Goal: Task Accomplishment & Management: Complete application form

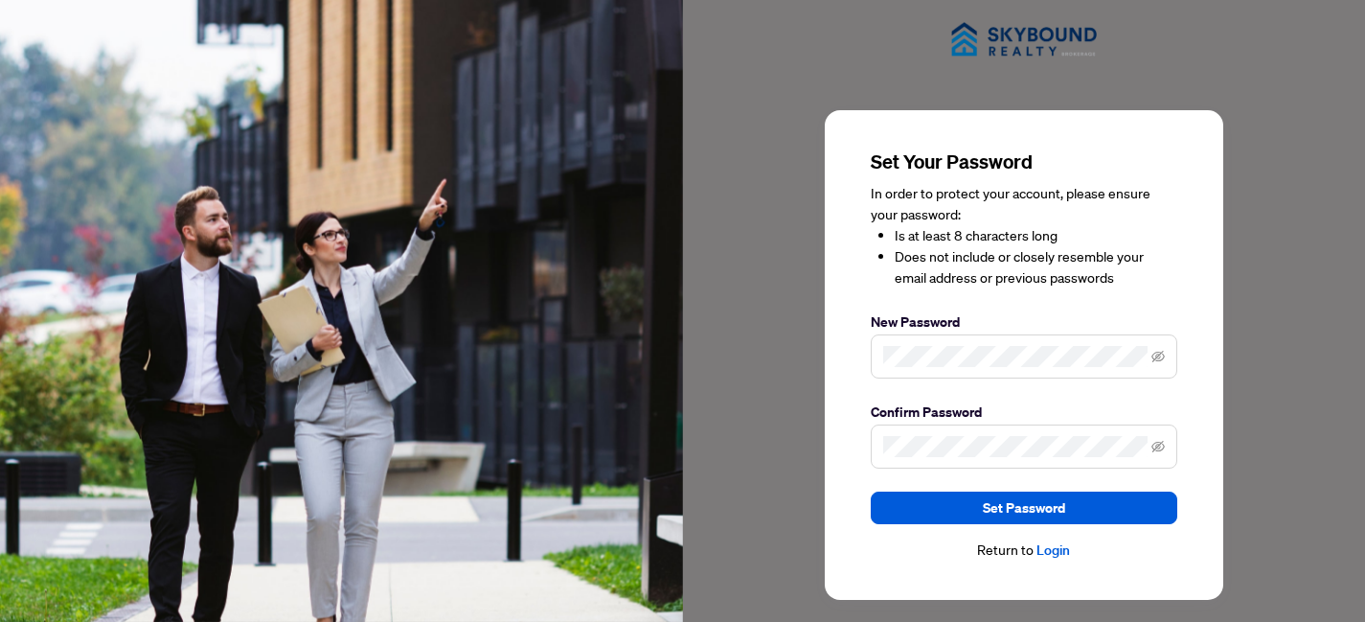
click at [979, 344] on span at bounding box center [1024, 356] width 307 height 44
click at [1162, 356] on icon "eye-invisible" at bounding box center [1158, 356] width 13 height 13
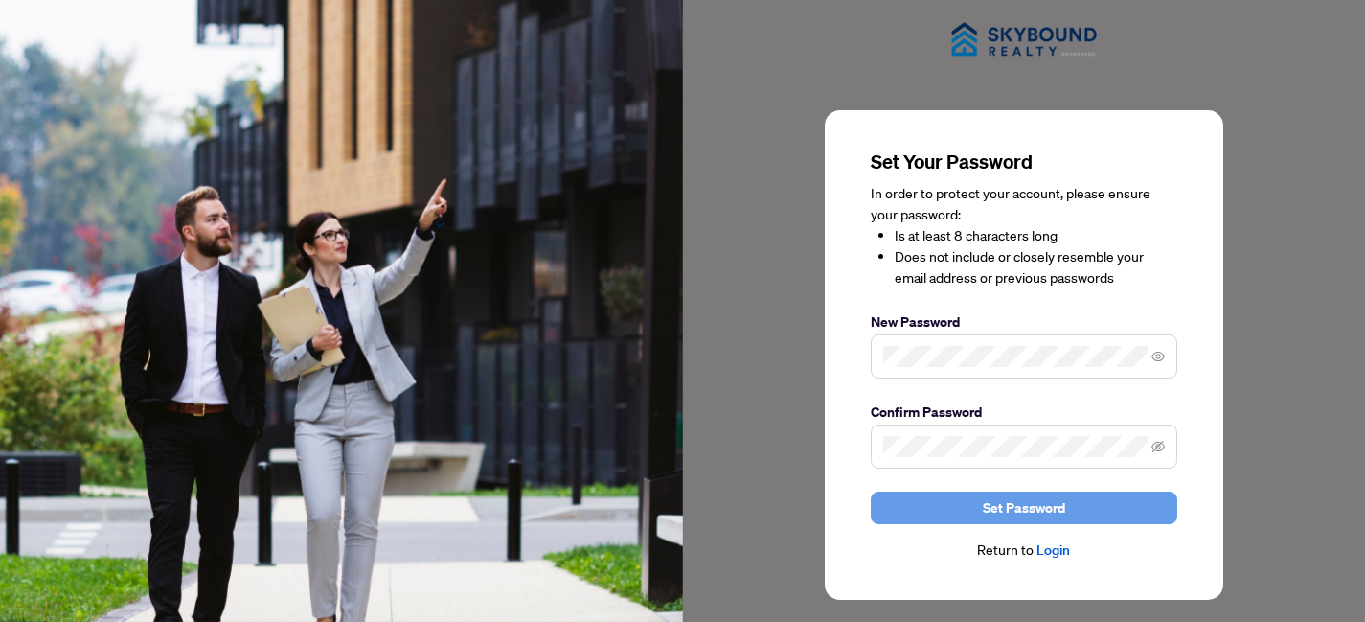
click at [1008, 504] on span "Set Password" at bounding box center [1024, 507] width 82 height 31
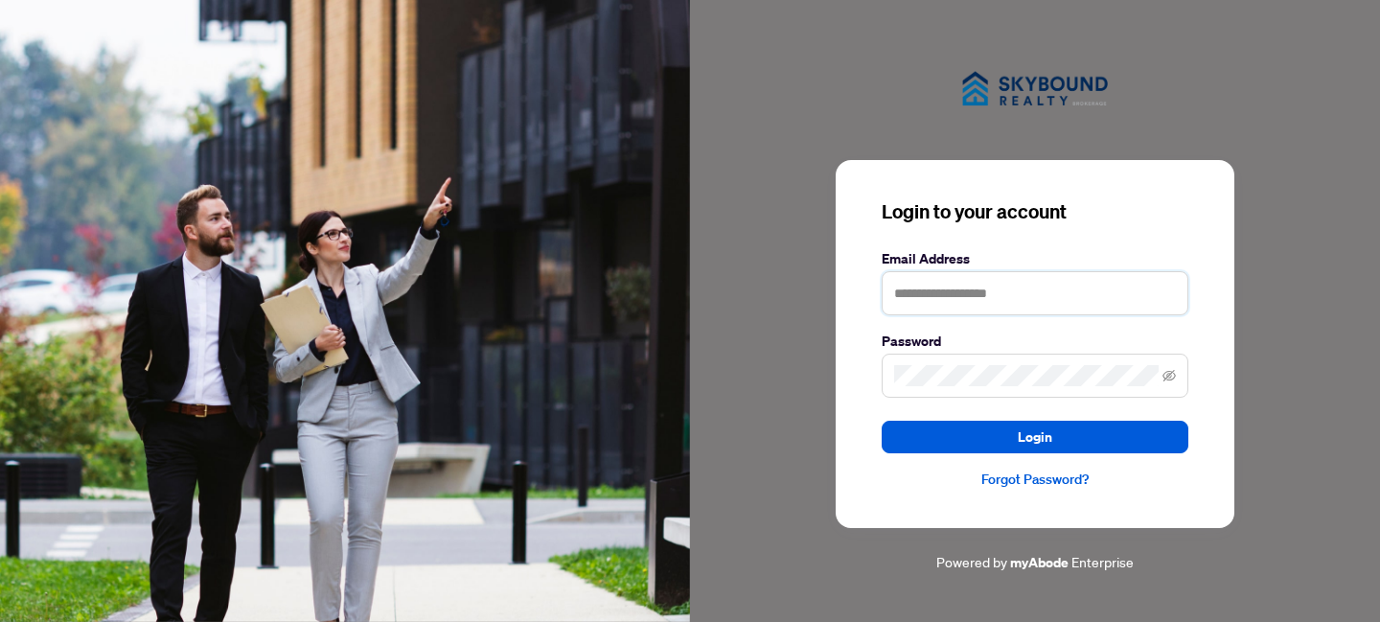
type input "**********"
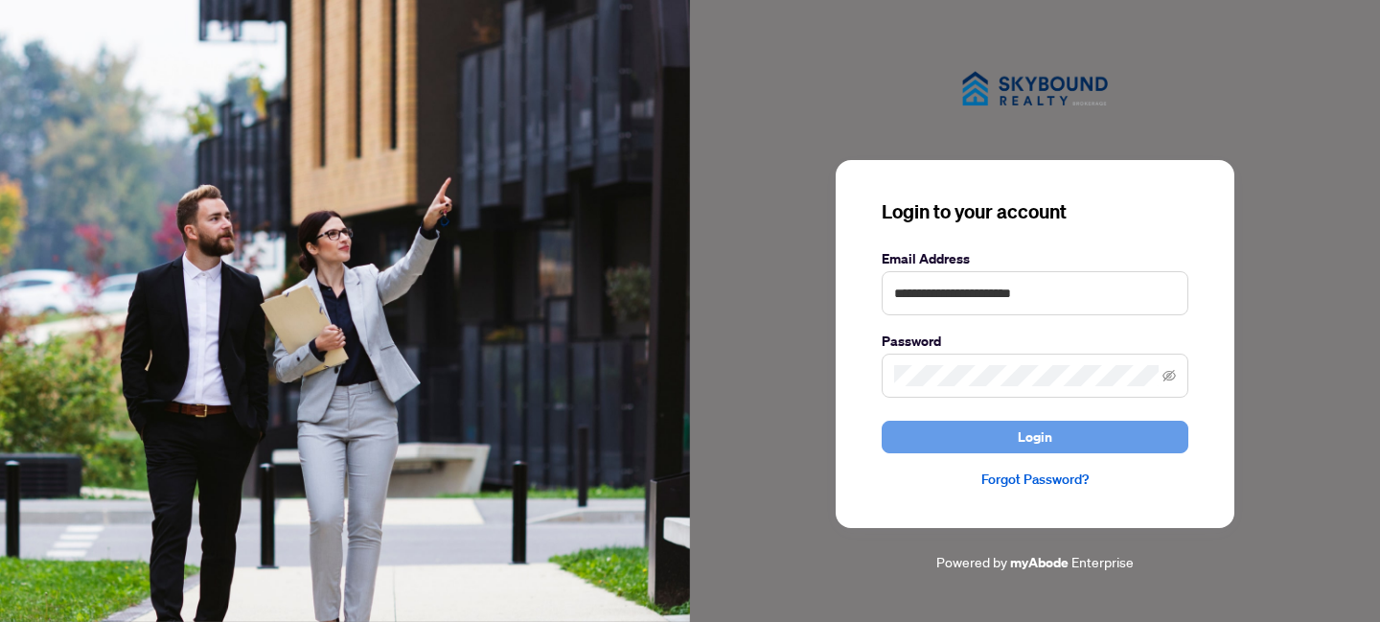
click at [1056, 436] on button "Login" at bounding box center [1034, 437] width 307 height 33
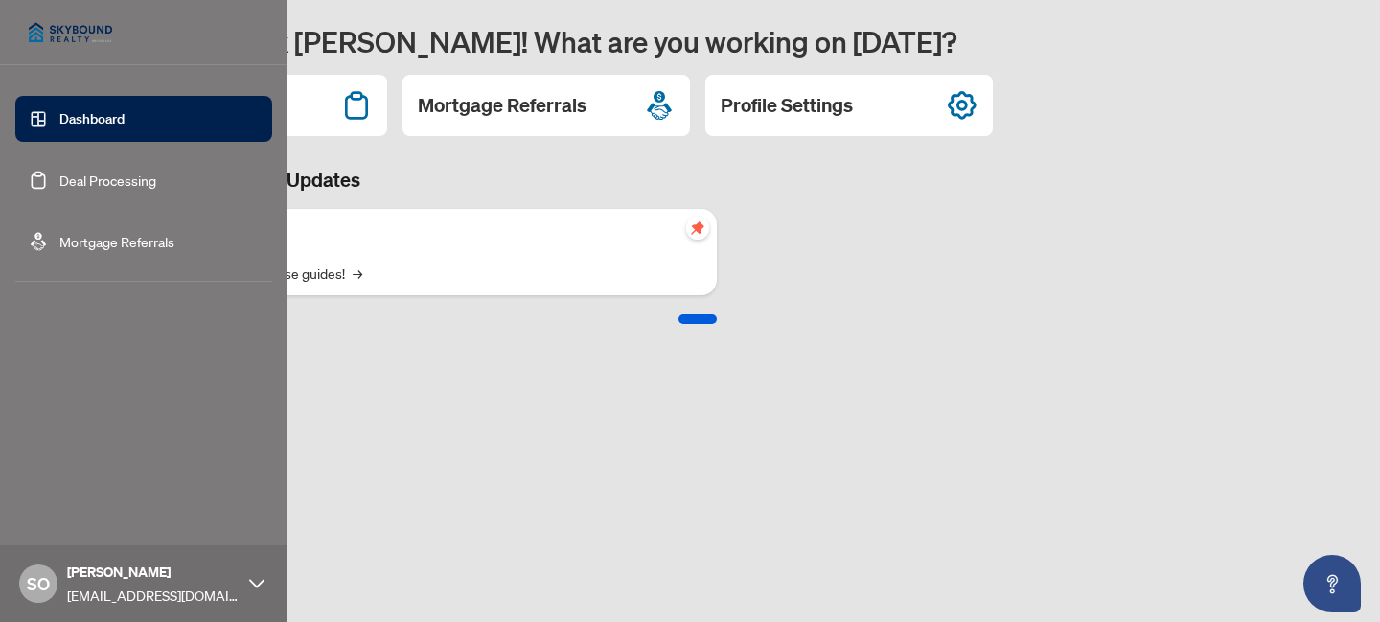
click at [142, 184] on link "Deal Processing" at bounding box center [107, 179] width 97 height 17
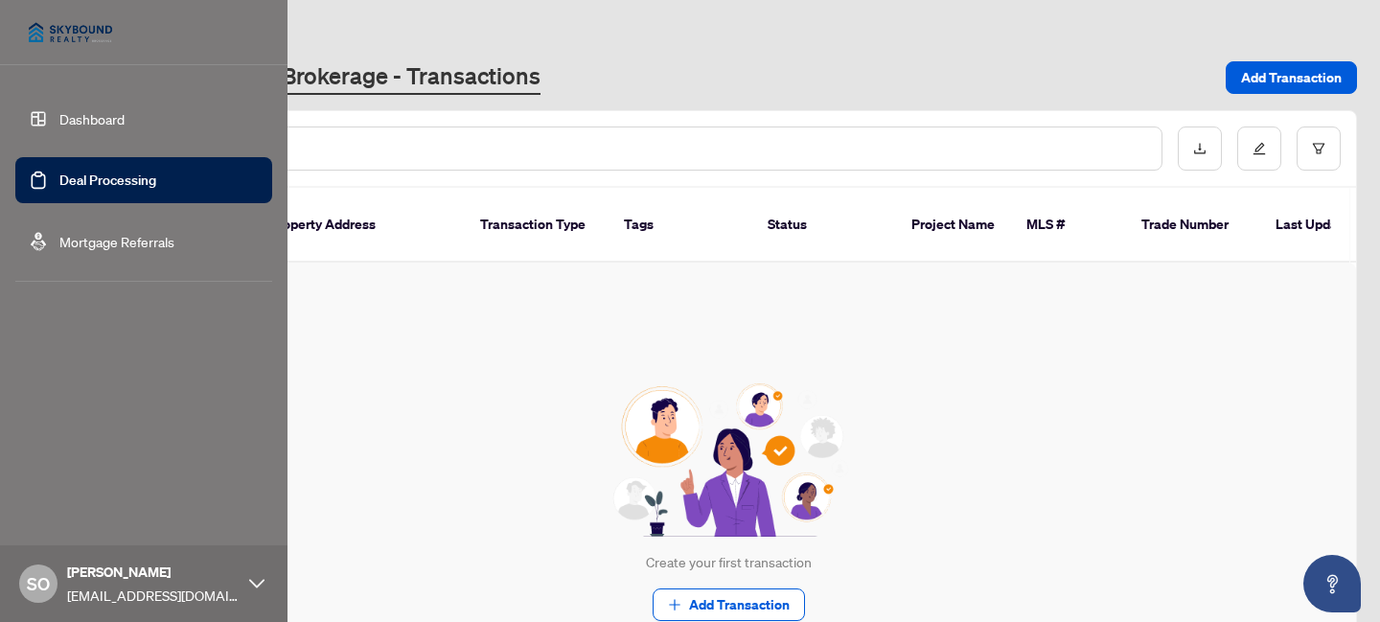
click at [59, 127] on link "Dashboard" at bounding box center [91, 118] width 65 height 17
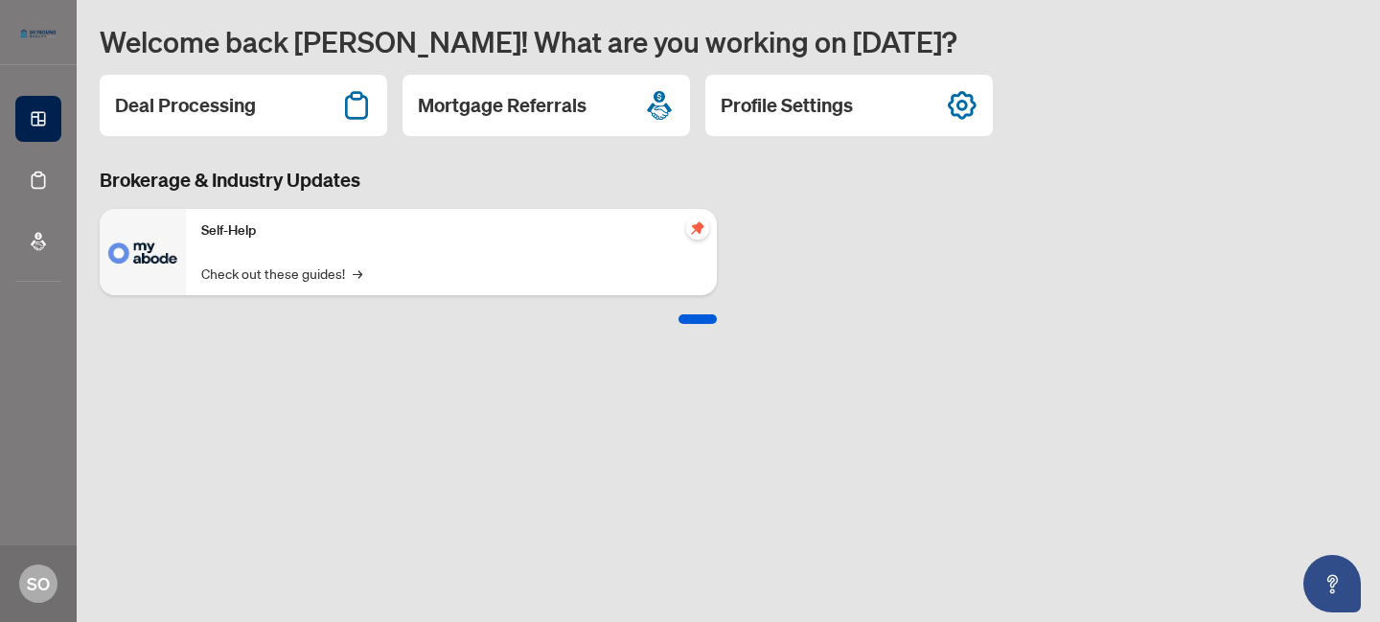
click at [267, 234] on p "Self-Help" at bounding box center [451, 230] width 500 height 21
click at [693, 321] on div at bounding box center [697, 319] width 38 height 10
click at [241, 229] on p "Self-Help" at bounding box center [451, 230] width 500 height 21
click at [262, 278] on link "Check out these guides! →" at bounding box center [281, 272] width 161 height 21
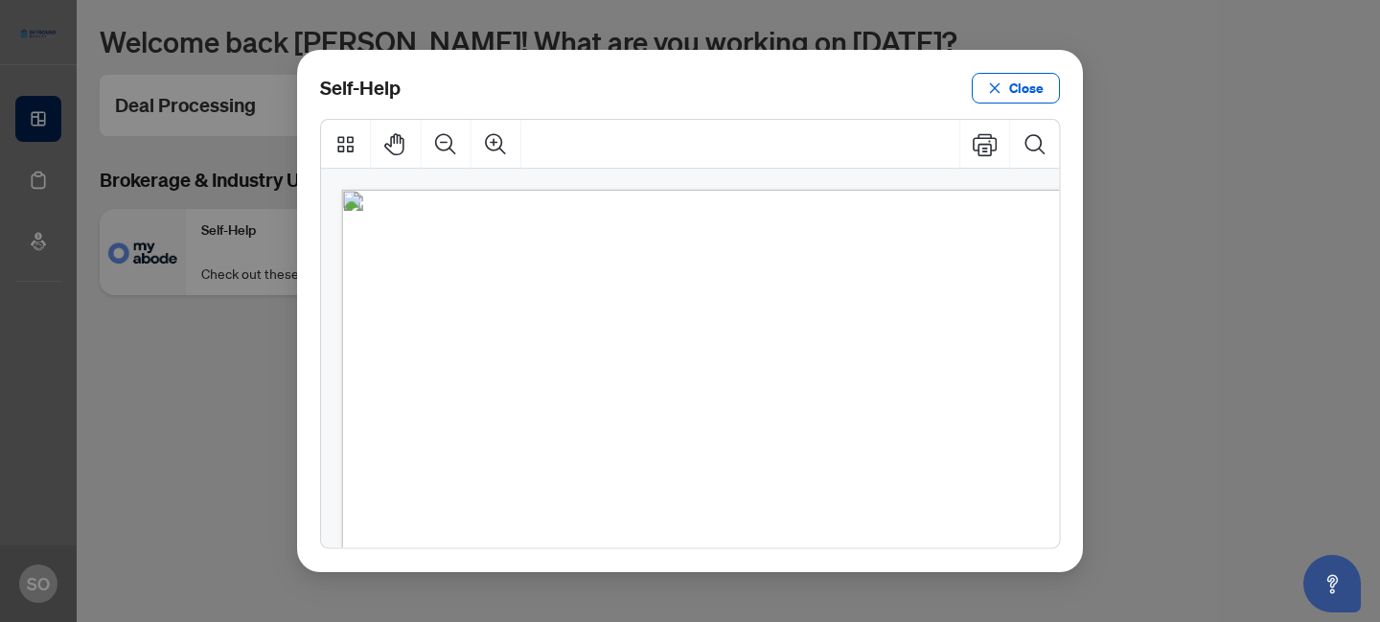
click at [1179, 355] on div "Self-Help Close" at bounding box center [690, 311] width 1380 height 622
click at [1050, 90] on button "Close" at bounding box center [1015, 88] width 88 height 31
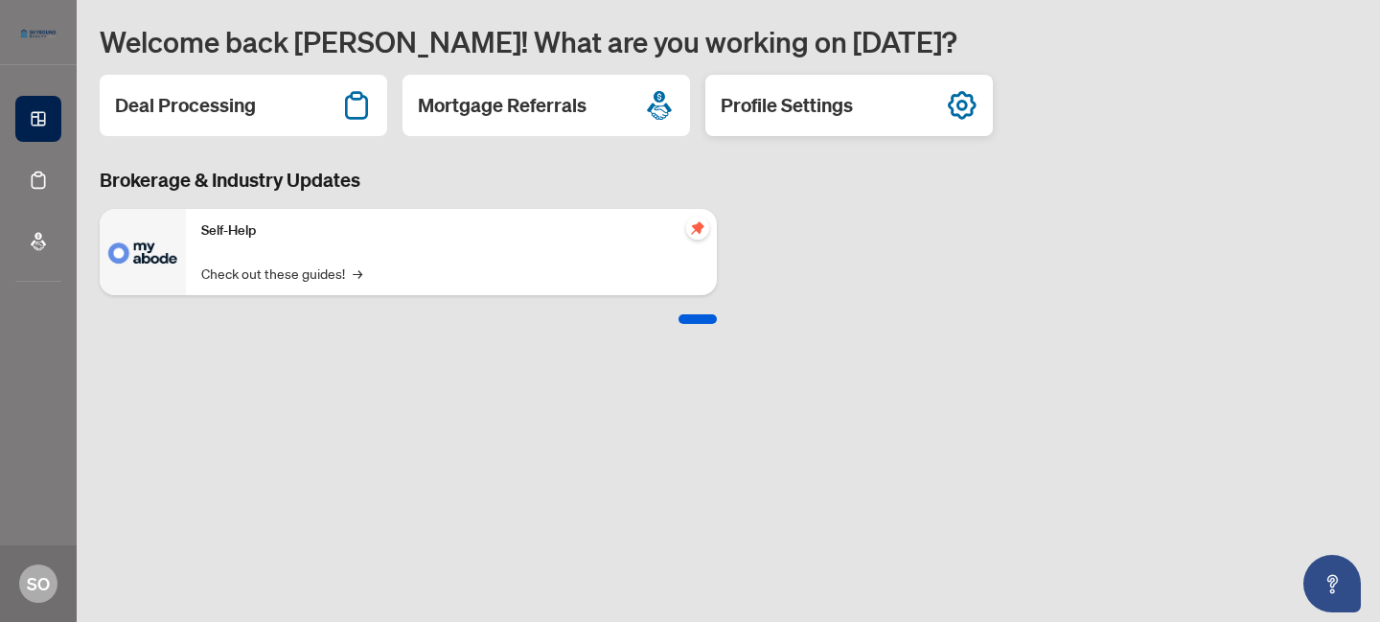
click at [856, 105] on div "Profile Settings" at bounding box center [848, 105] width 287 height 61
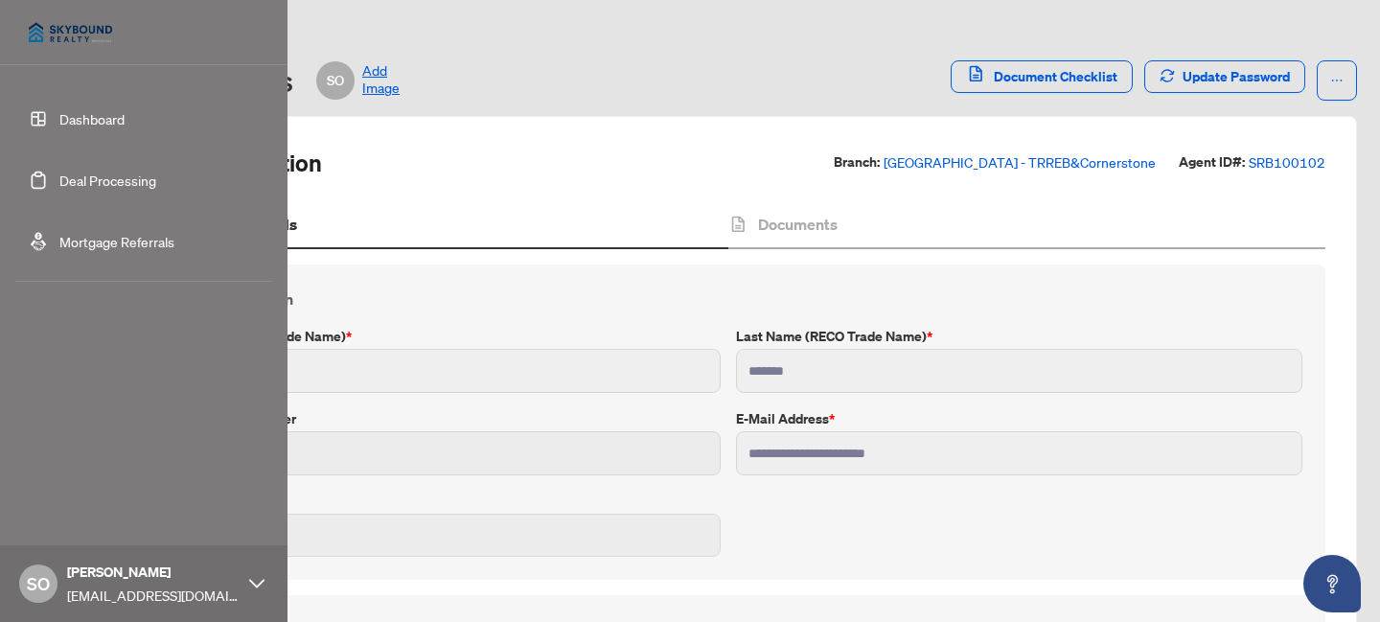
click at [67, 116] on link "Dashboard" at bounding box center [91, 118] width 65 height 17
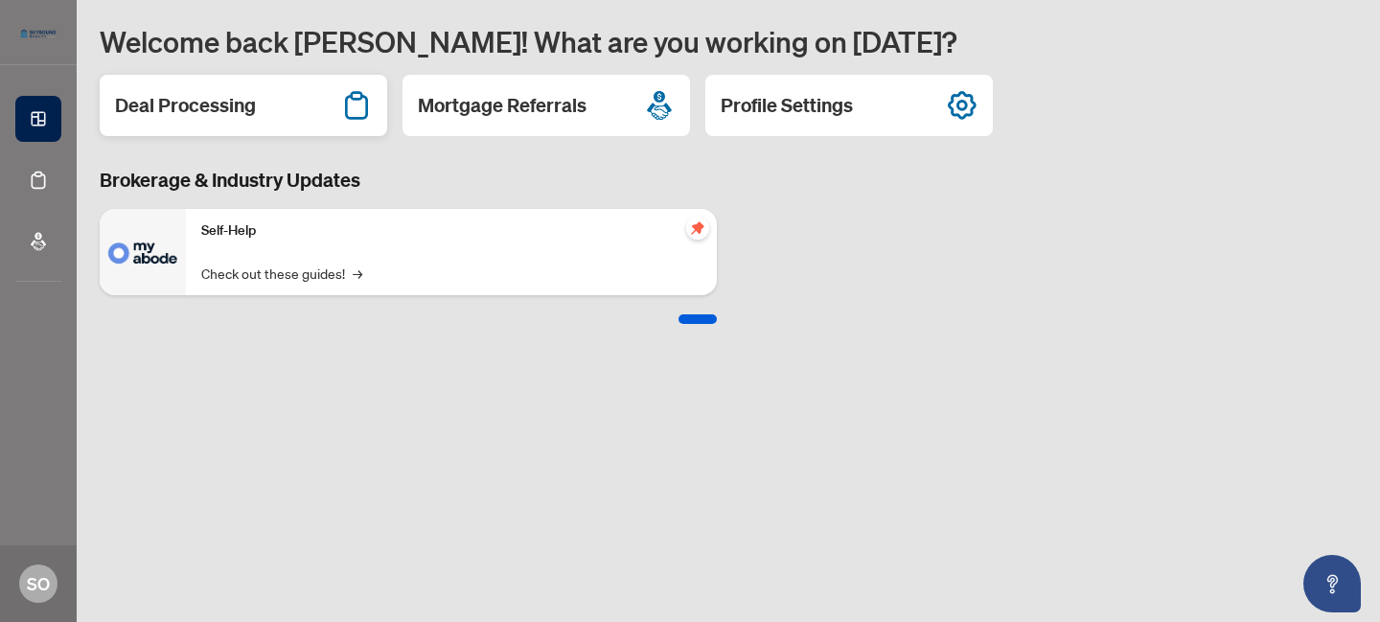
click at [198, 98] on h2 "Deal Processing" at bounding box center [185, 105] width 141 height 27
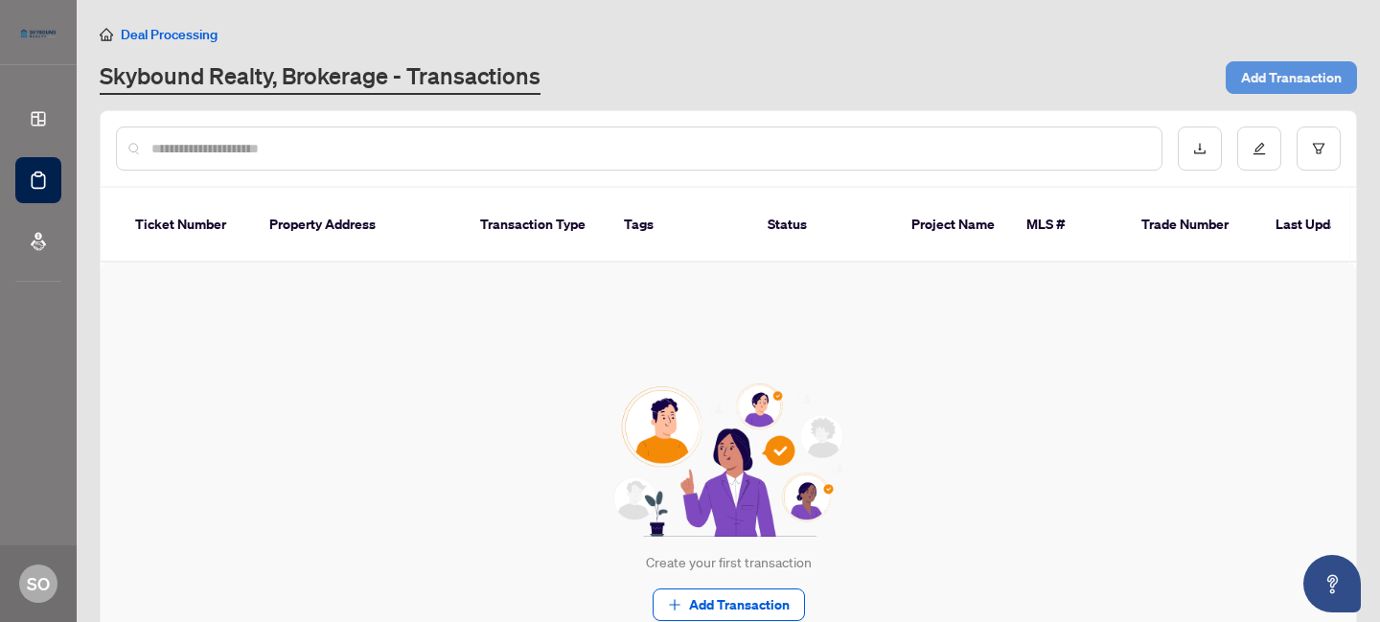
click at [1251, 84] on span "Add Transaction" at bounding box center [1291, 77] width 101 height 31
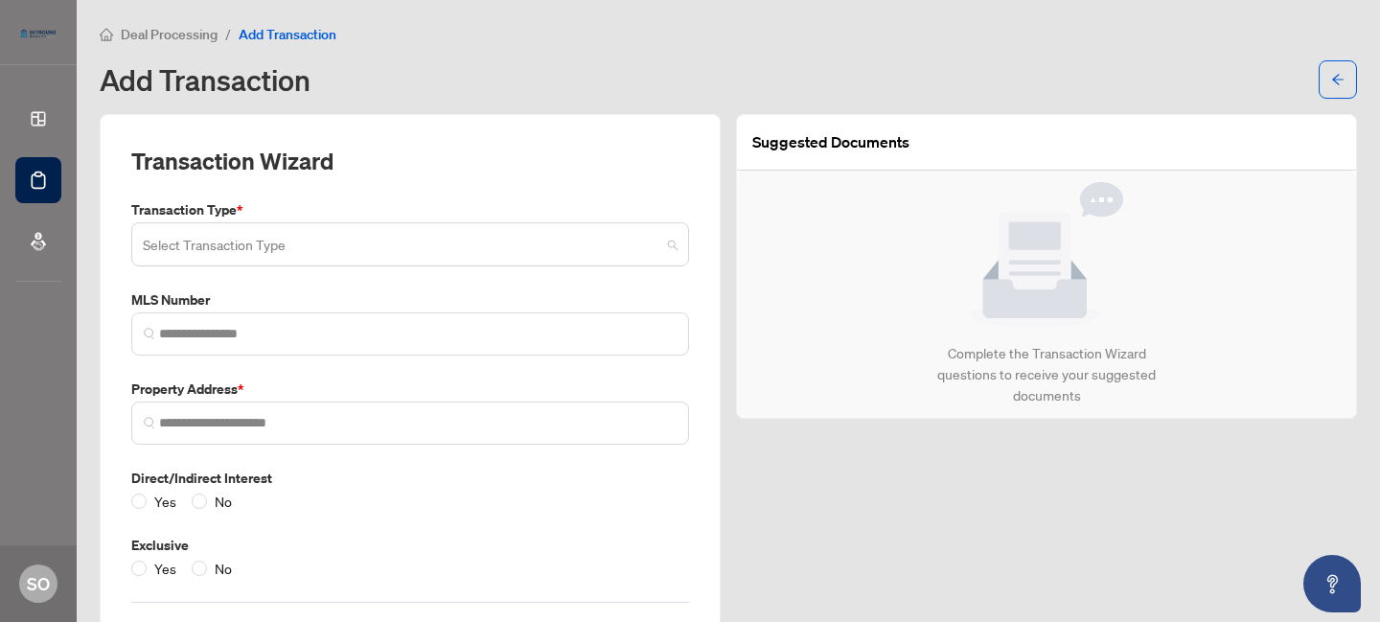
click at [287, 249] on input "search" at bounding box center [401, 247] width 517 height 42
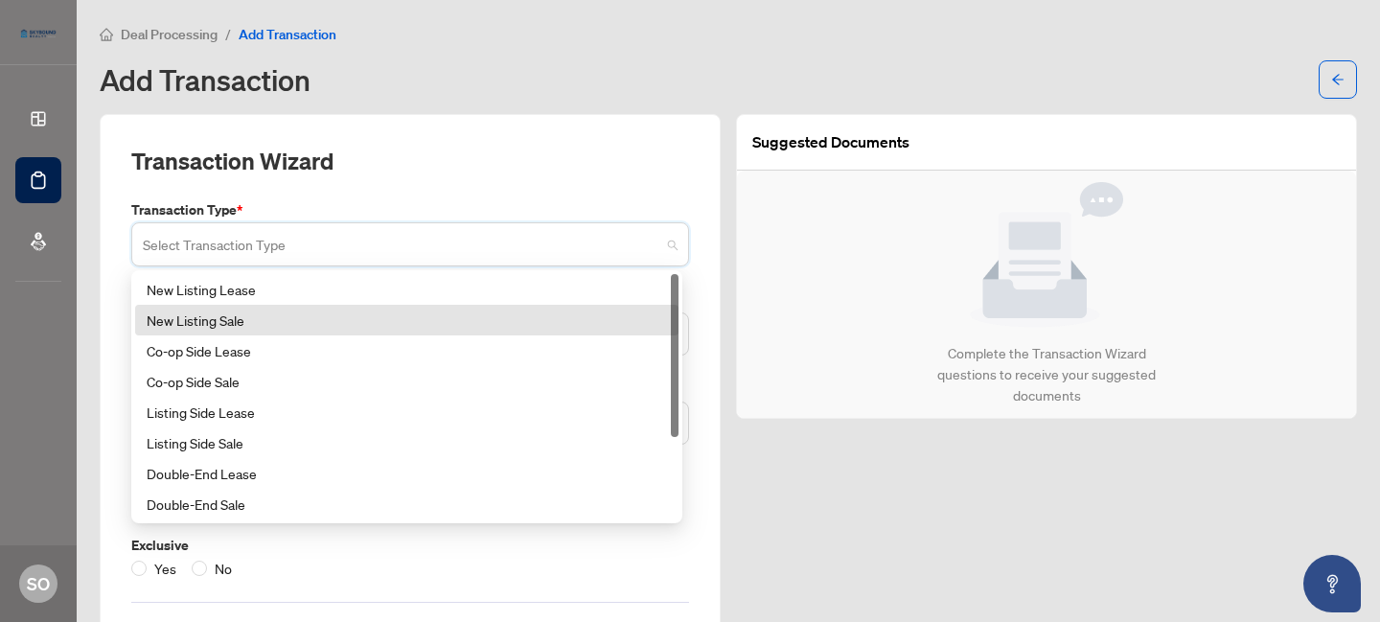
click at [254, 319] on div "New Listing Sale" at bounding box center [407, 319] width 520 height 21
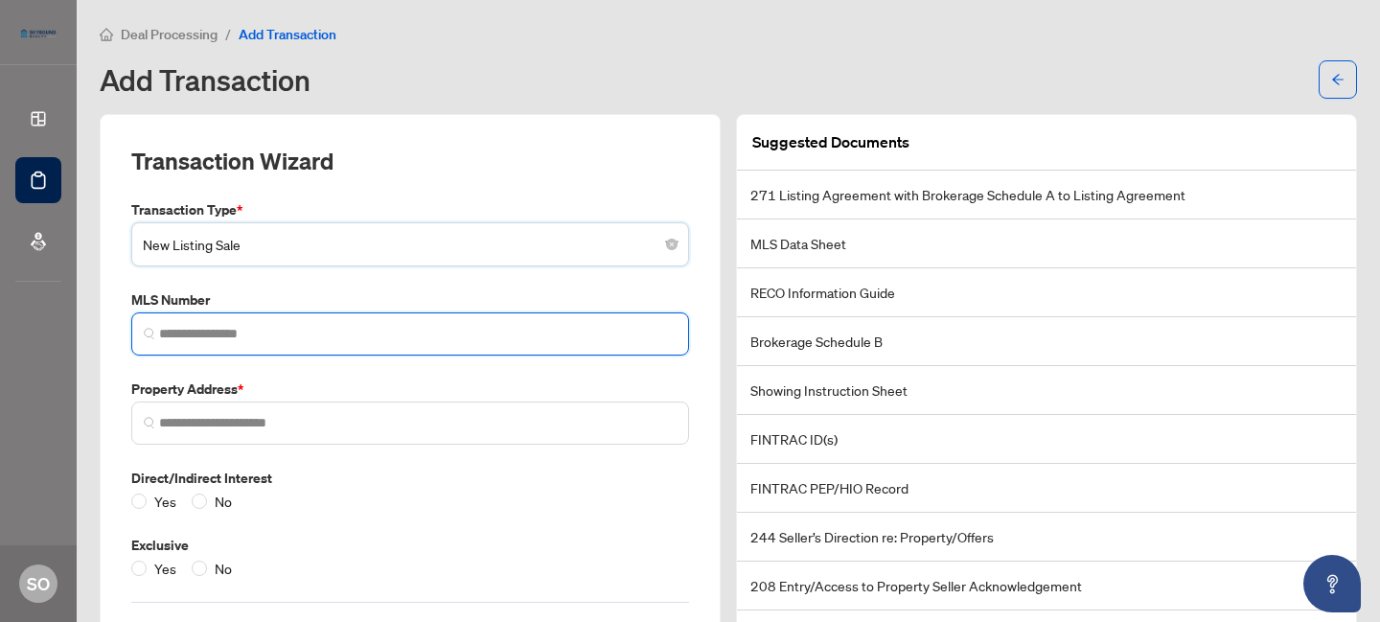
click at [253, 341] on input "search" at bounding box center [417, 334] width 517 height 20
paste input "*********"
type input "*********"
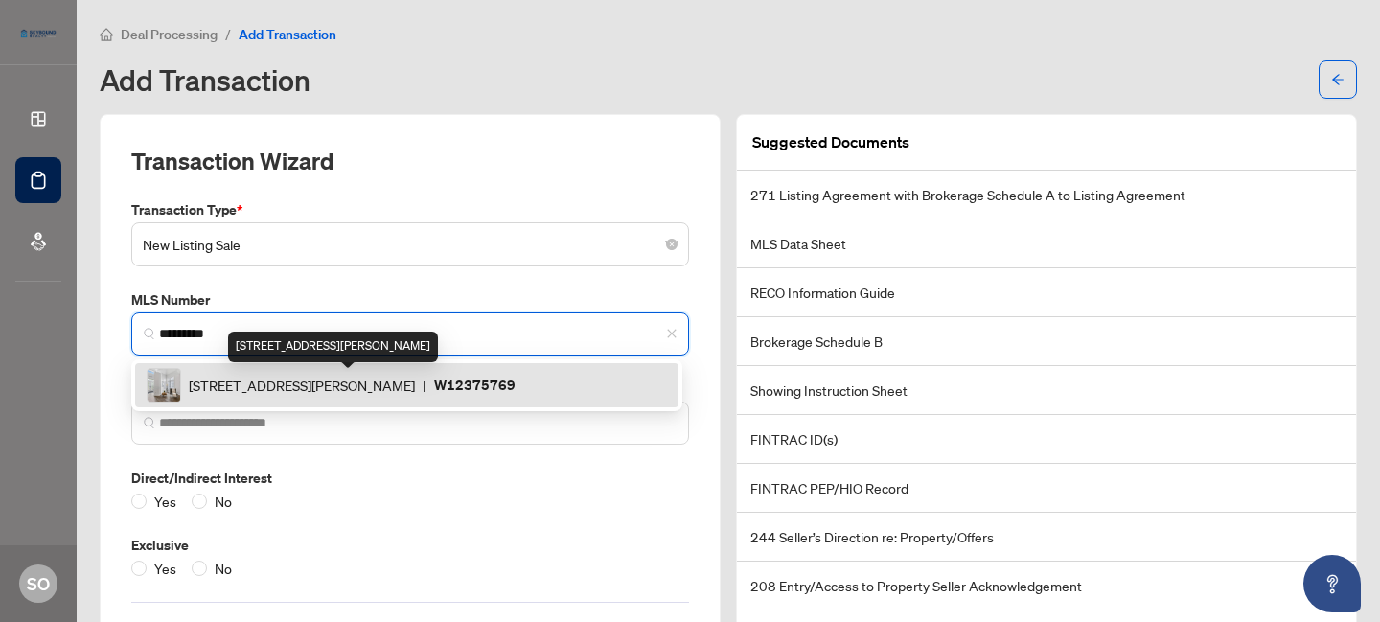
click at [337, 382] on span "[STREET_ADDRESS][PERSON_NAME]" at bounding box center [302, 385] width 226 height 21
type input "**********"
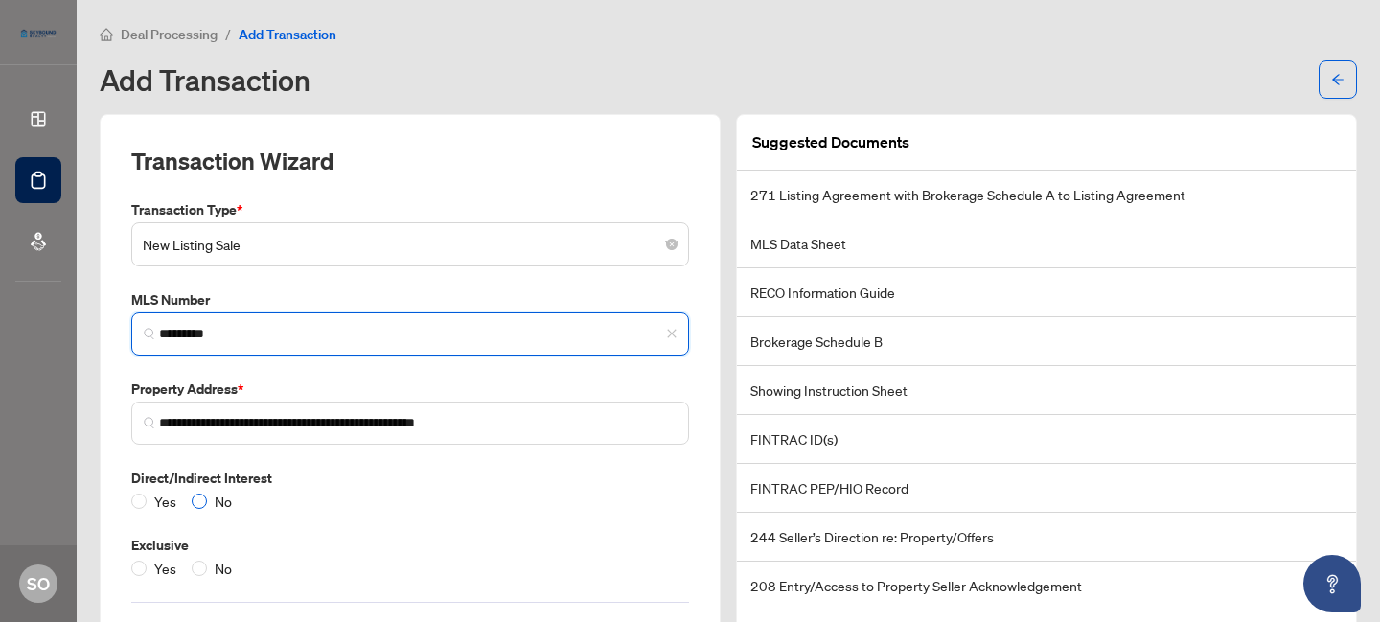
type input "*********"
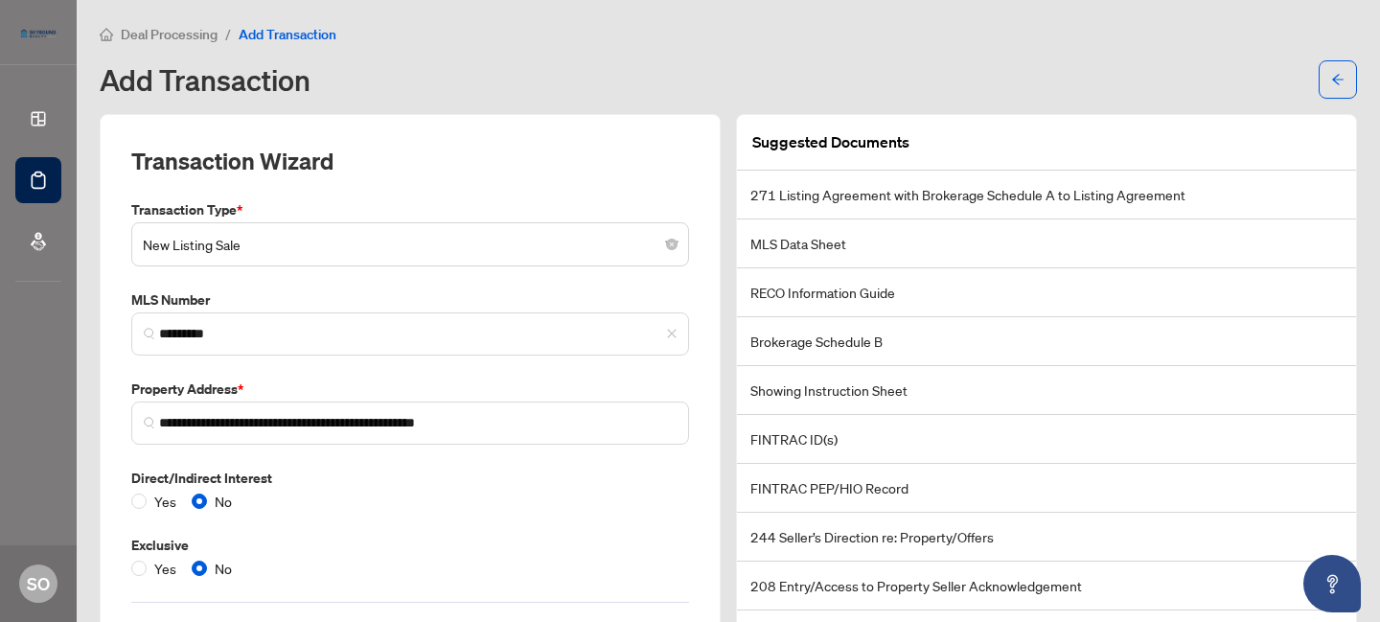
scroll to position [90, 0]
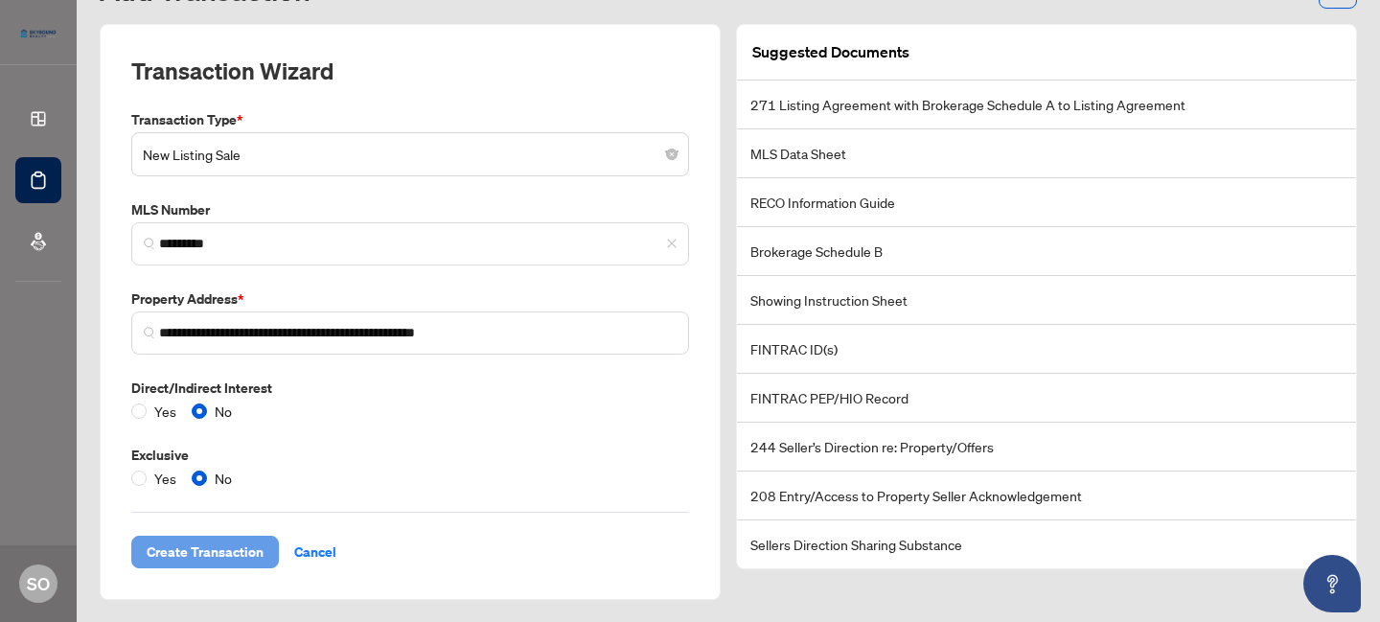
click at [194, 543] on span "Create Transaction" at bounding box center [205, 551] width 117 height 31
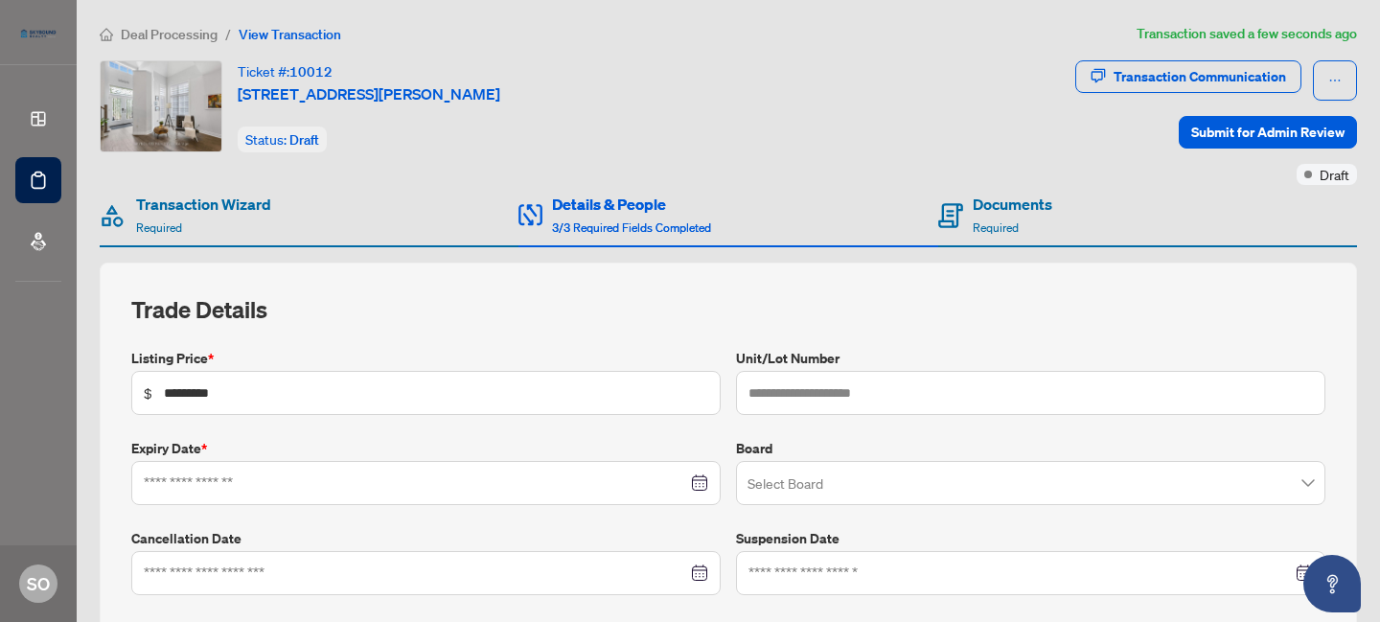
type input "**********"
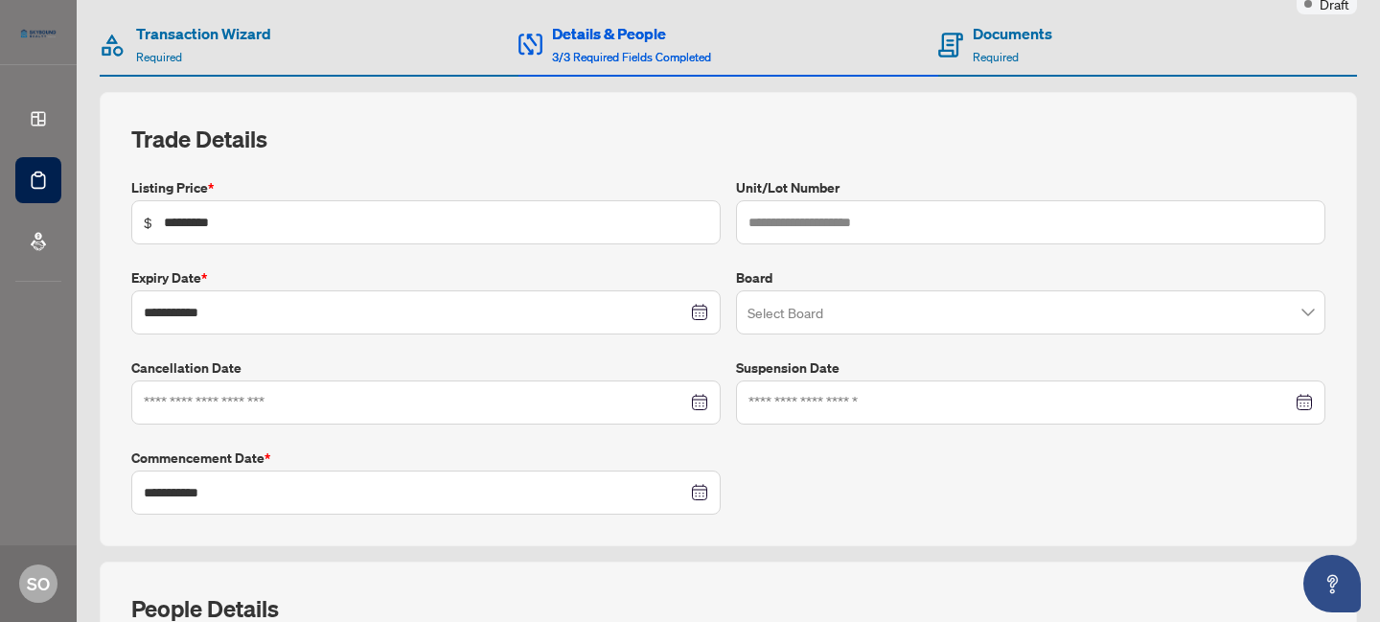
scroll to position [192, 0]
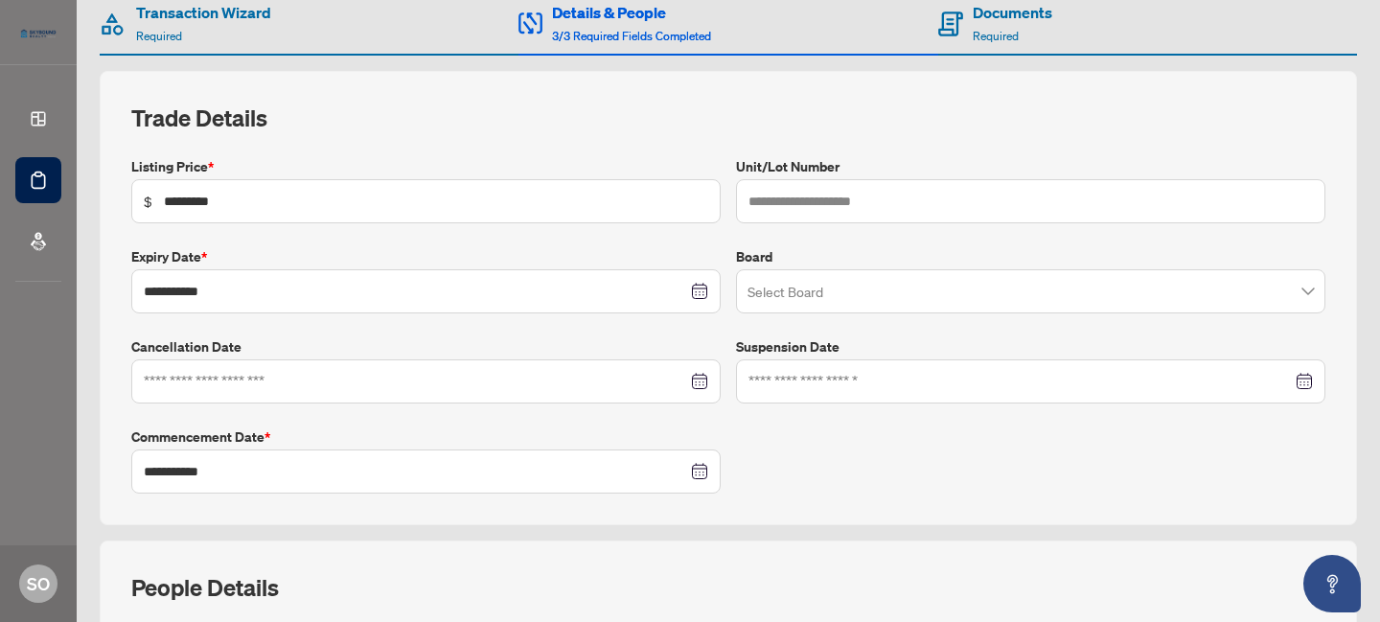
click at [386, 318] on div "**********" at bounding box center [728, 324] width 1209 height 337
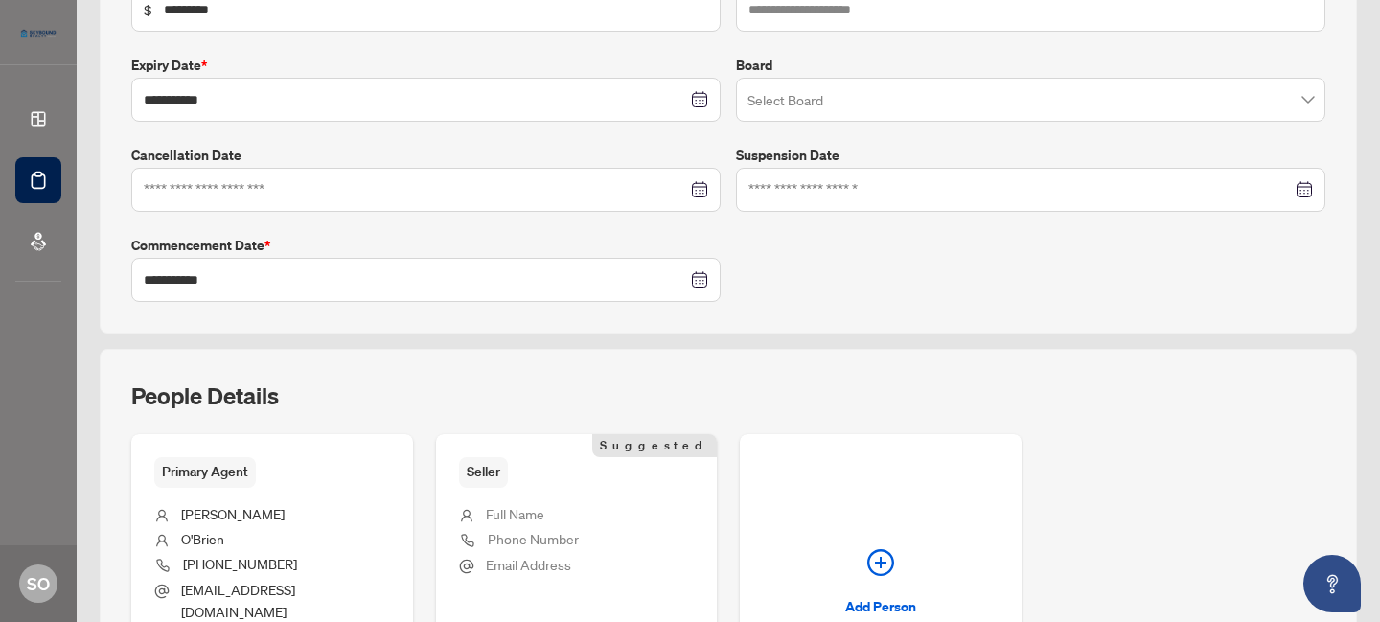
scroll to position [575, 0]
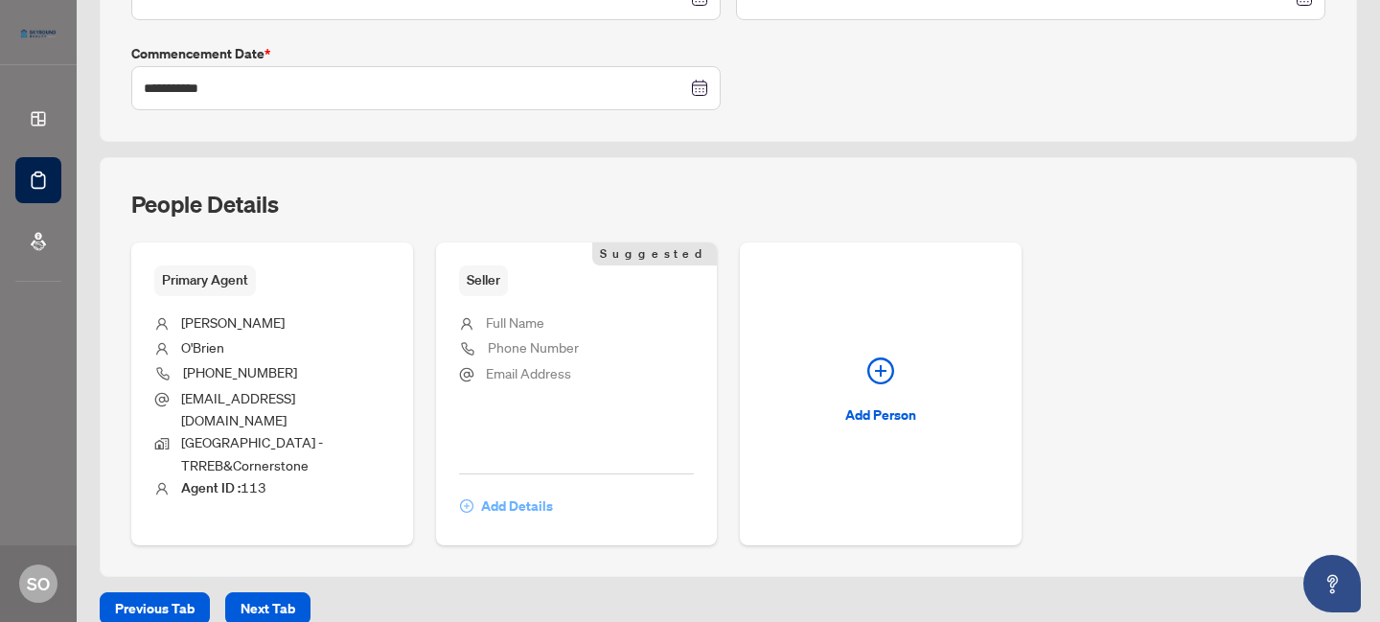
click at [509, 491] on span "Add Details" at bounding box center [517, 506] width 72 height 31
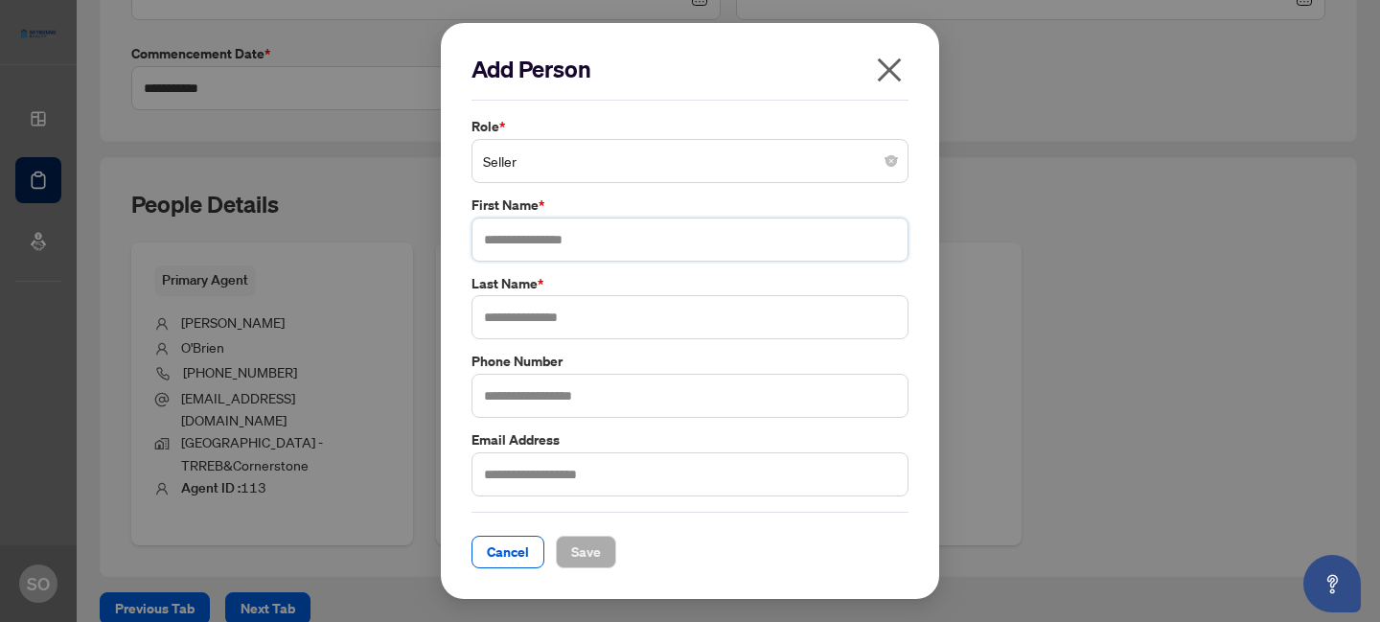
click at [536, 242] on input "text" at bounding box center [689, 239] width 437 height 44
type input "*********"
type input "*******"
click at [605, 551] on button "Save" at bounding box center [586, 552] width 60 height 33
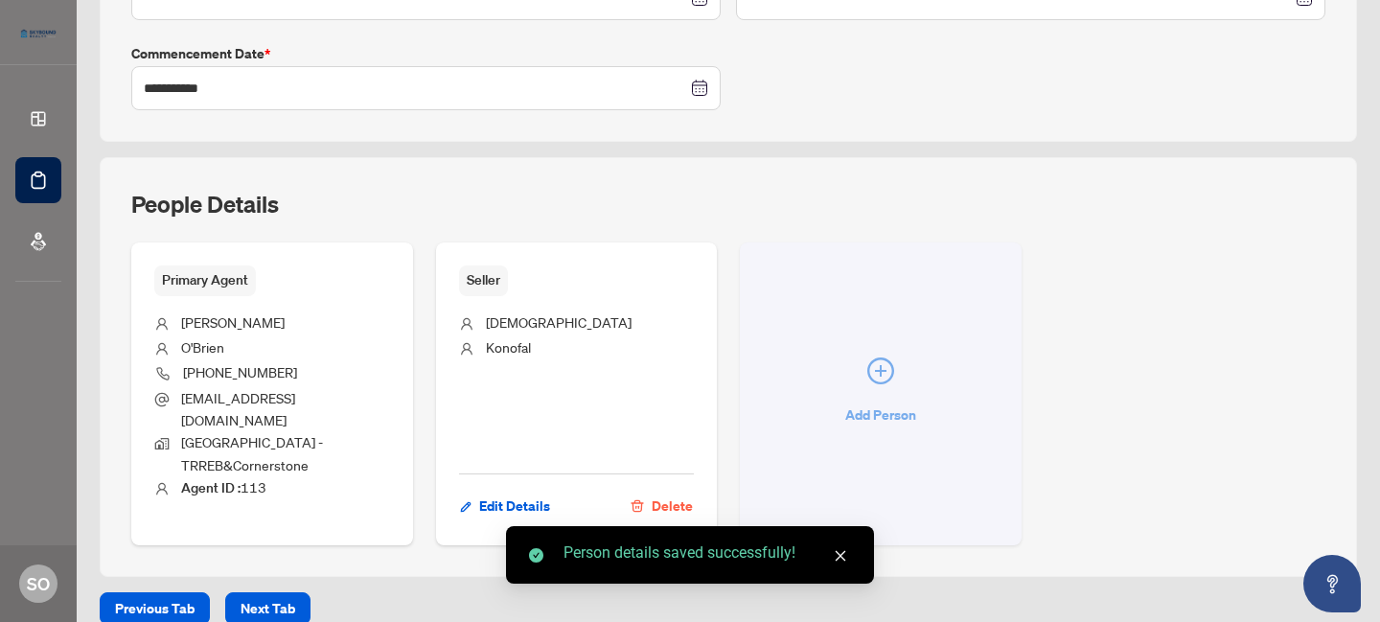
click at [867, 366] on icon "plus-circle" at bounding box center [880, 370] width 27 height 27
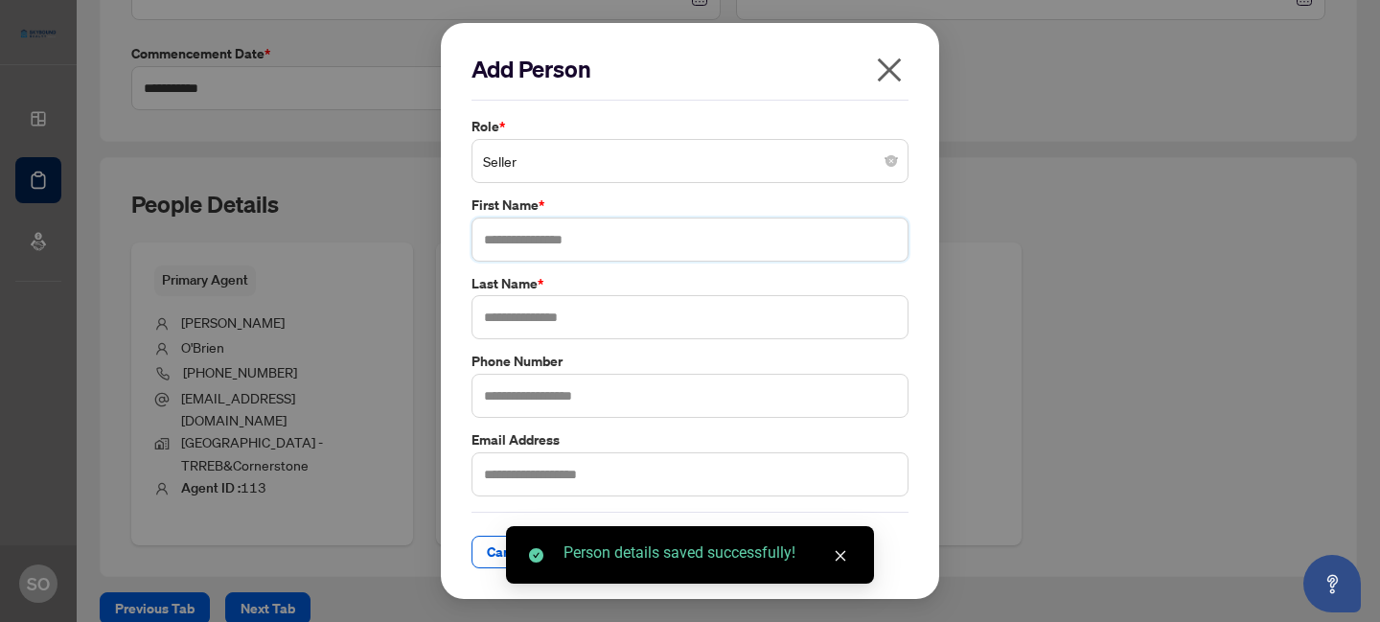
click at [546, 239] on input "text" at bounding box center [689, 239] width 437 height 44
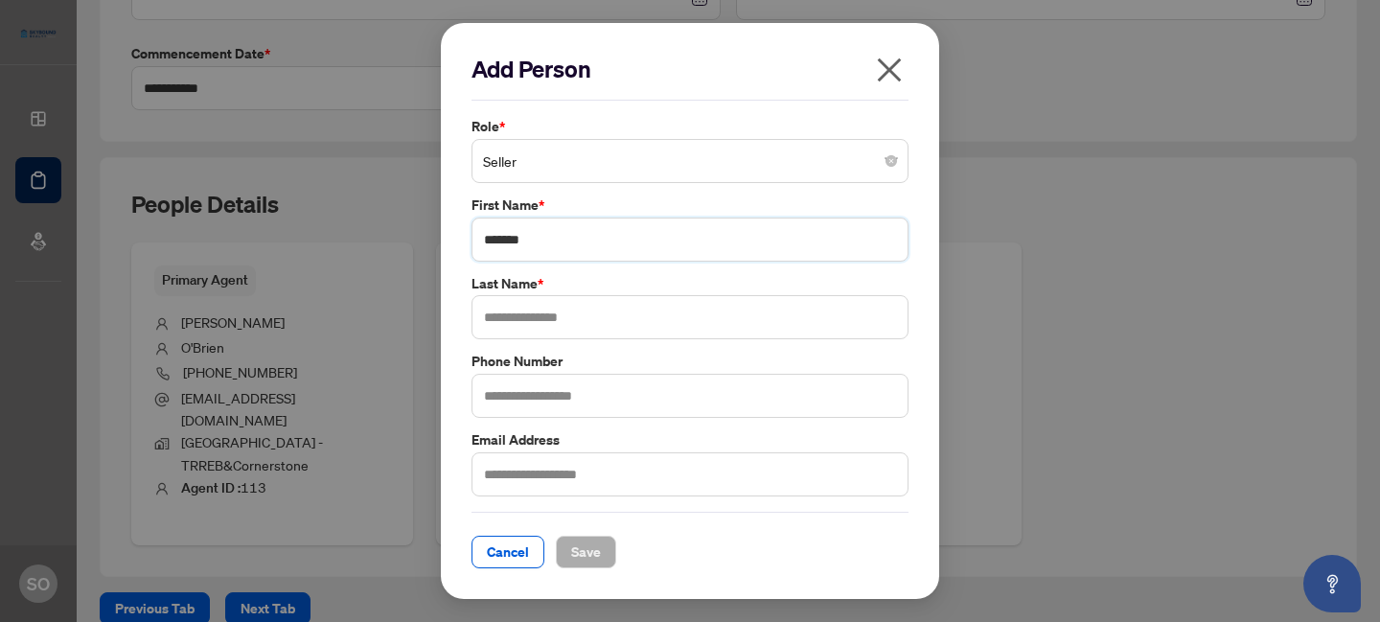
type input "*******"
click at [591, 541] on span "Save" at bounding box center [586, 551] width 30 height 31
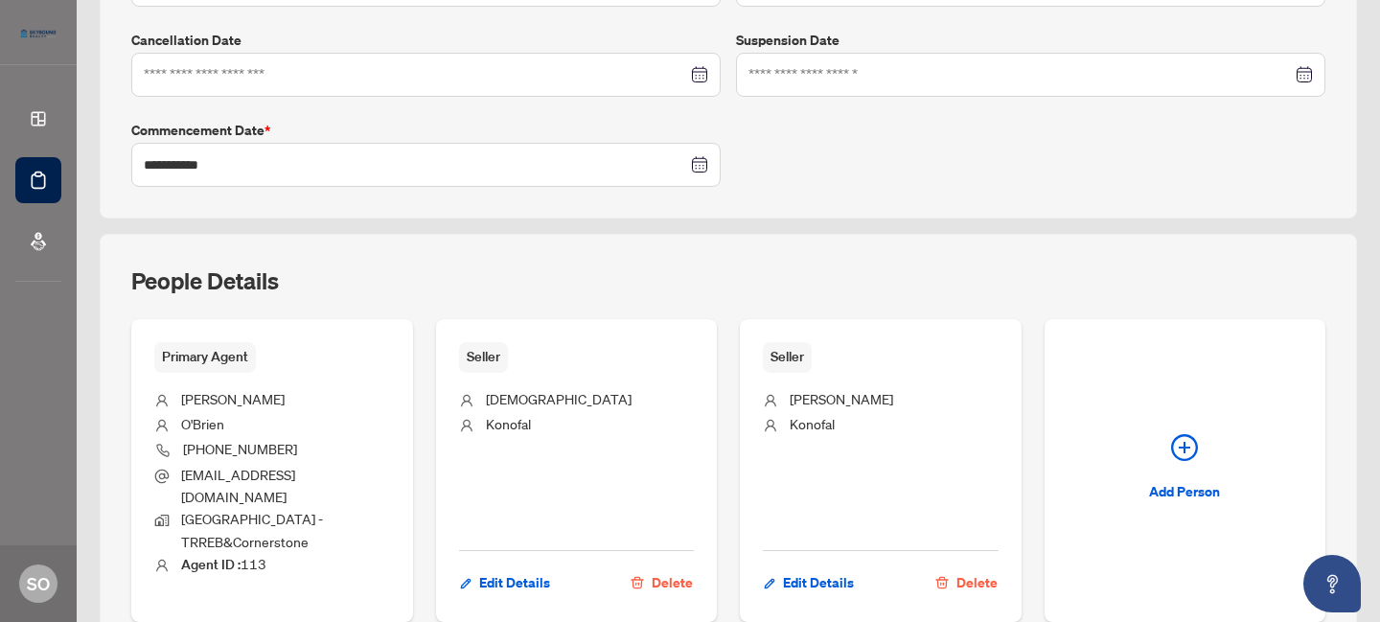
scroll to position [579, 0]
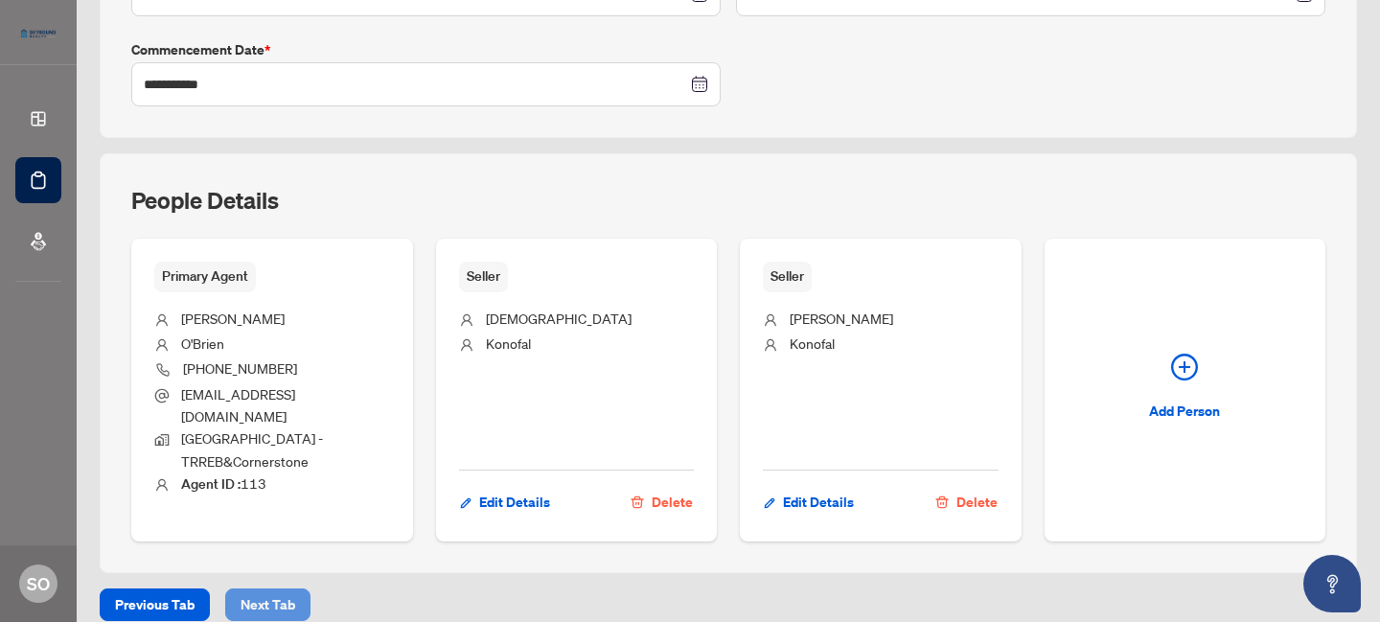
click at [267, 589] on span "Next Tab" at bounding box center [267, 604] width 55 height 31
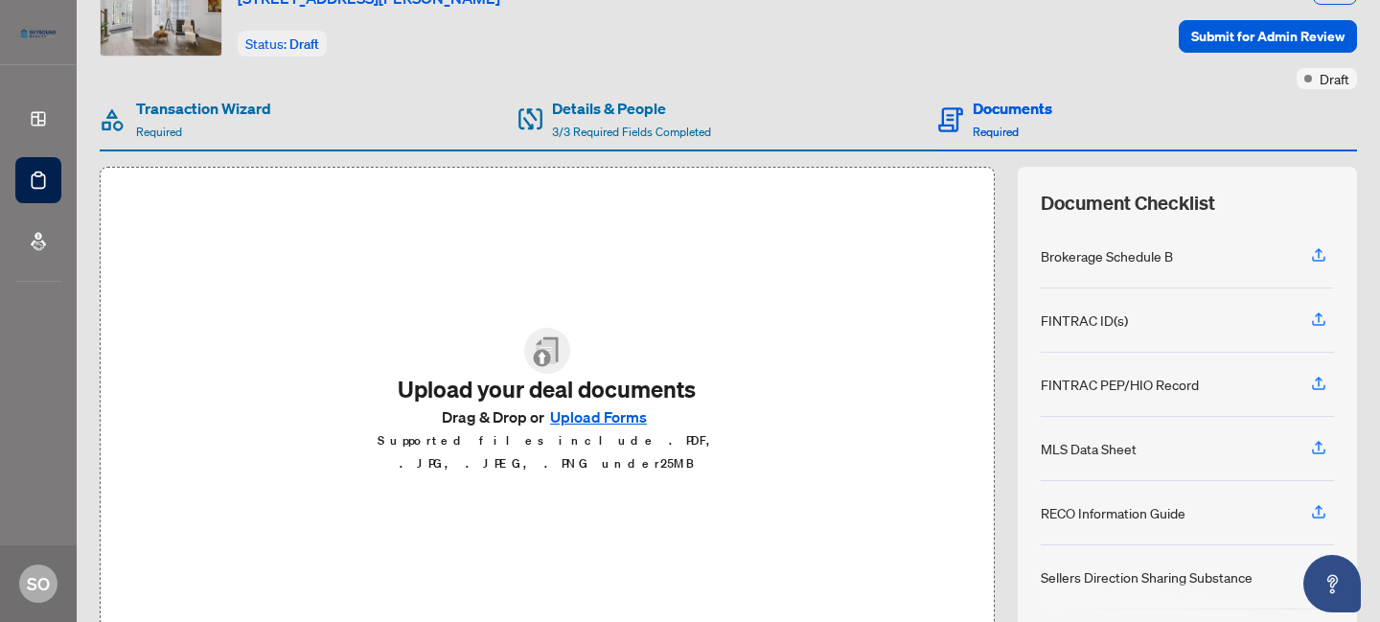
scroll to position [179, 0]
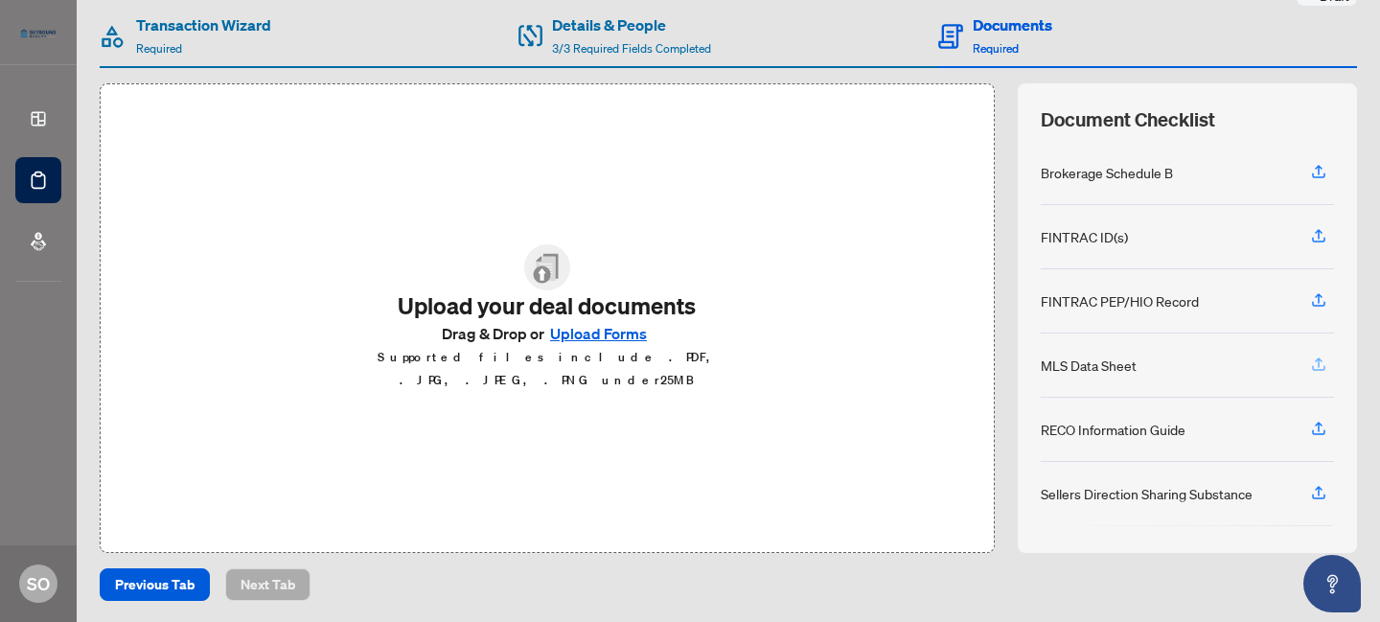
click at [1310, 362] on icon "button" at bounding box center [1318, 363] width 17 height 17
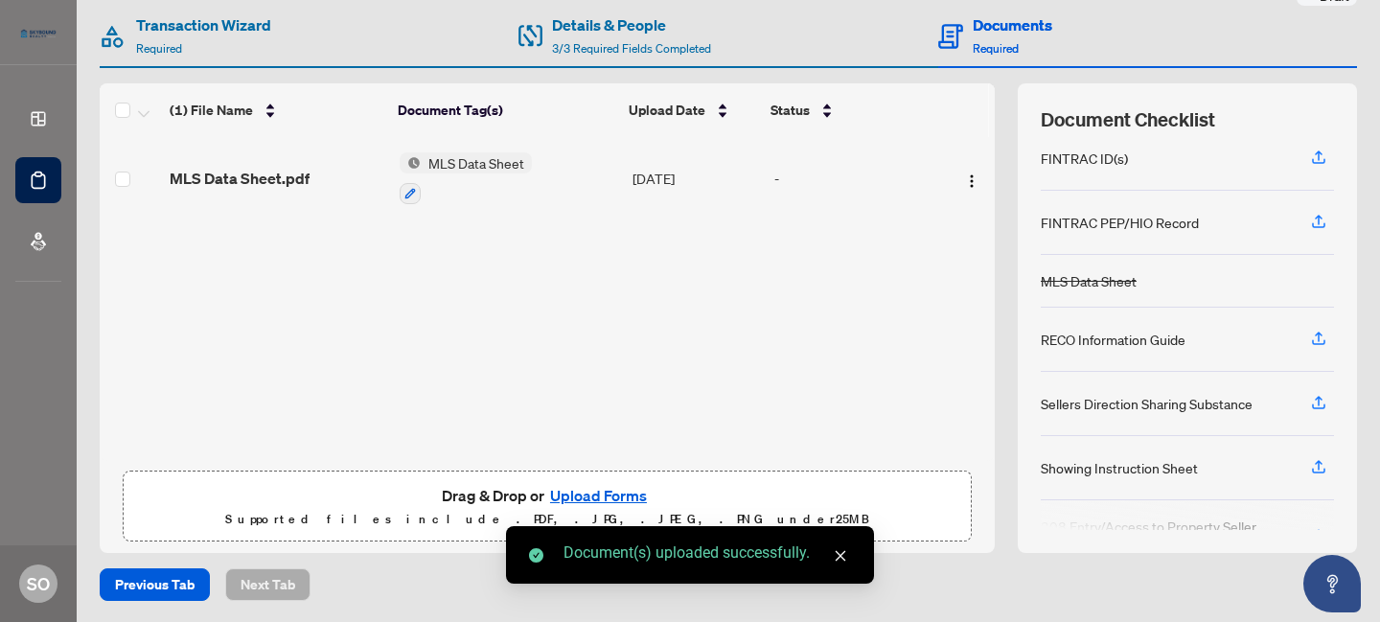
scroll to position [96, 0]
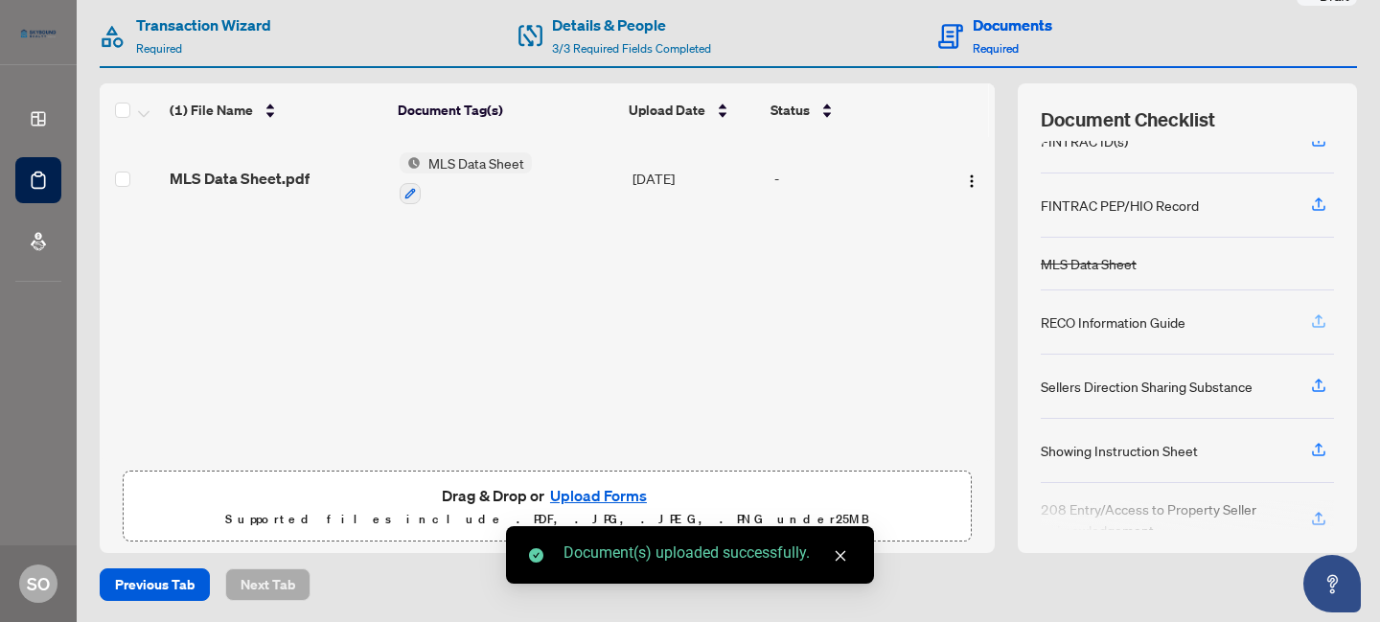
click at [1310, 322] on icon "button" at bounding box center [1318, 320] width 17 height 17
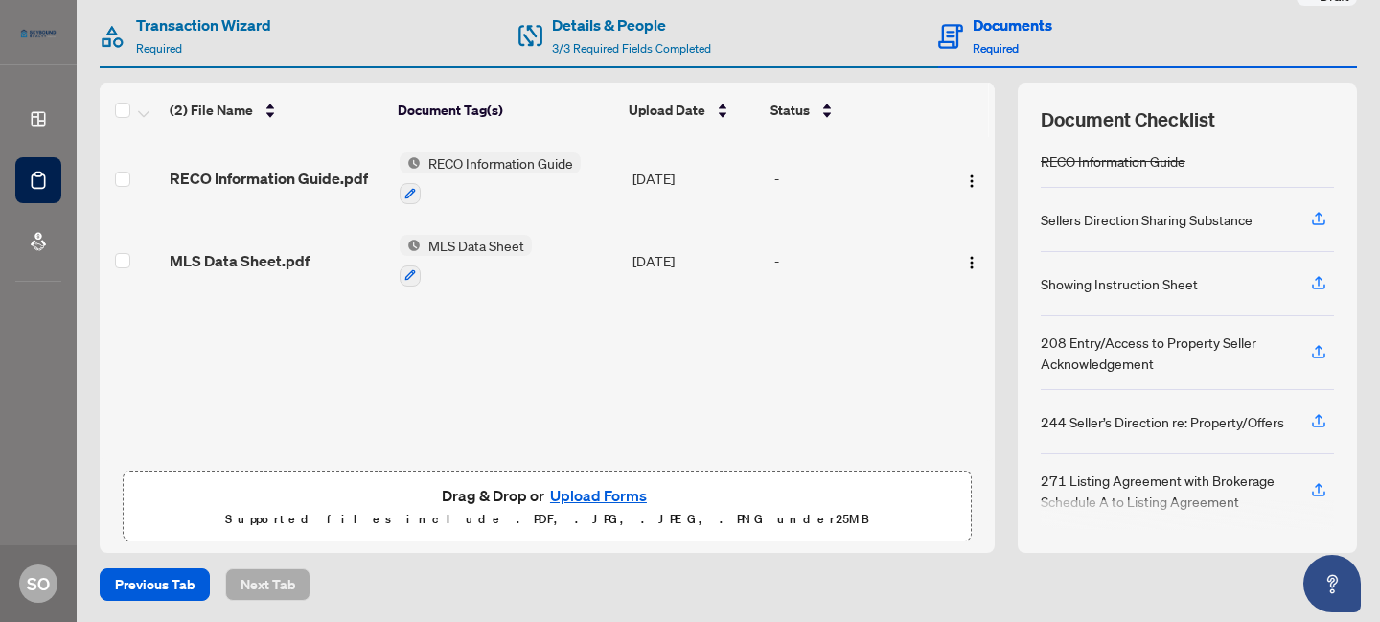
scroll to position [256, 0]
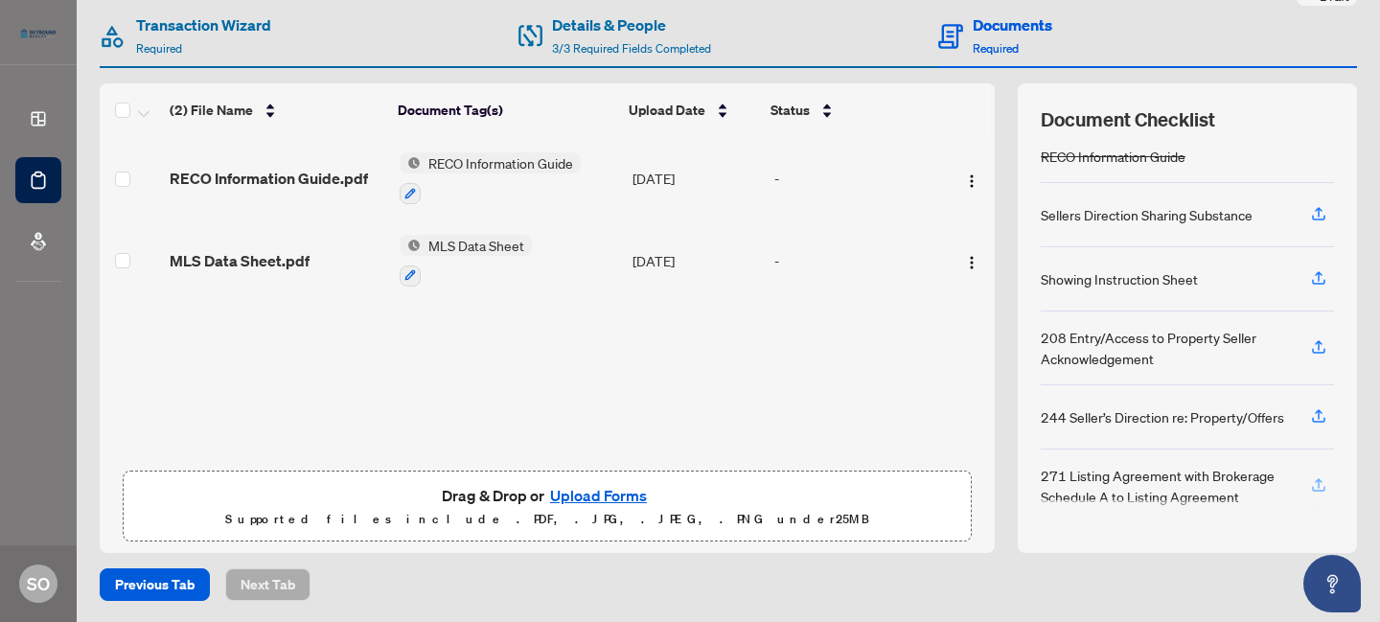
click at [1314, 478] on icon "button" at bounding box center [1318, 483] width 8 height 10
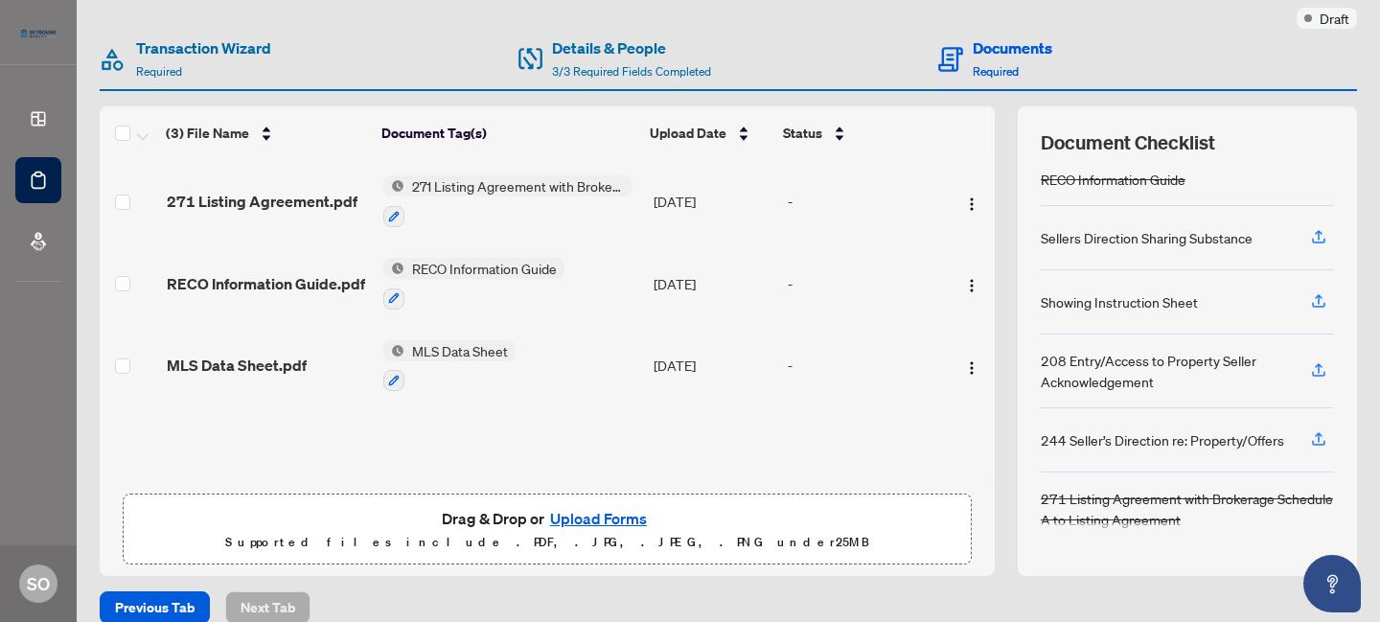
scroll to position [179, 0]
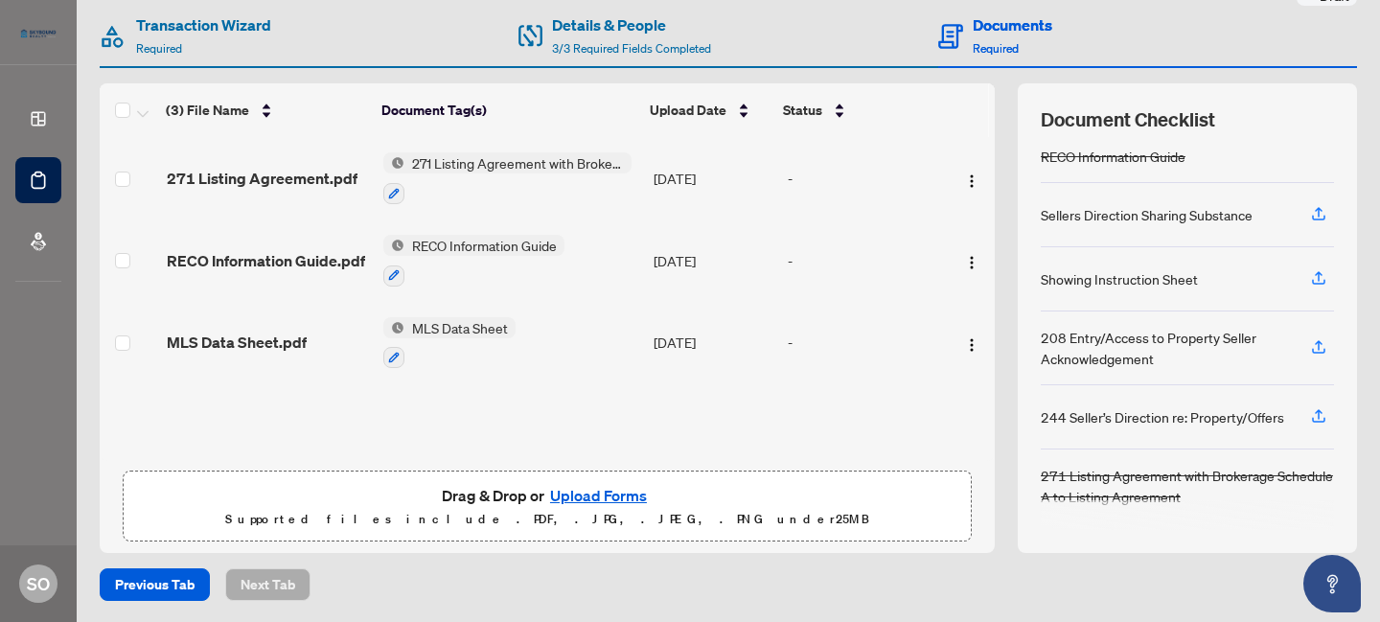
click at [585, 497] on button "Upload Forms" at bounding box center [598, 495] width 108 height 25
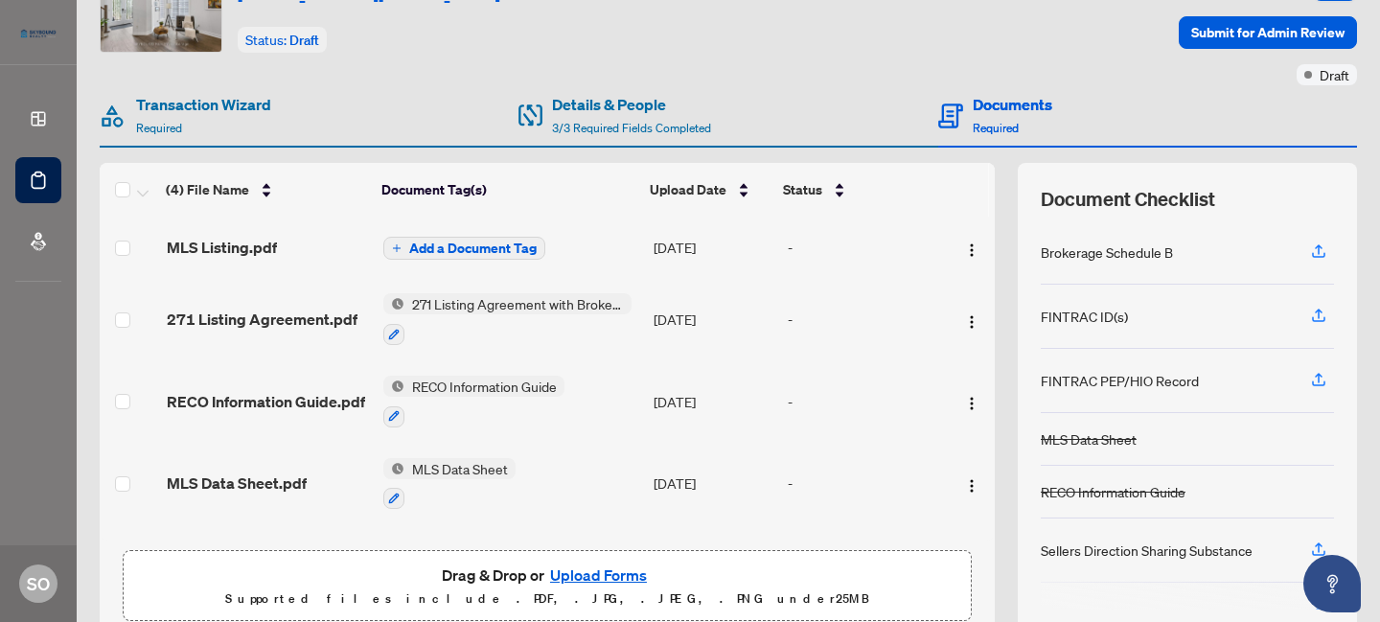
scroll to position [0, 0]
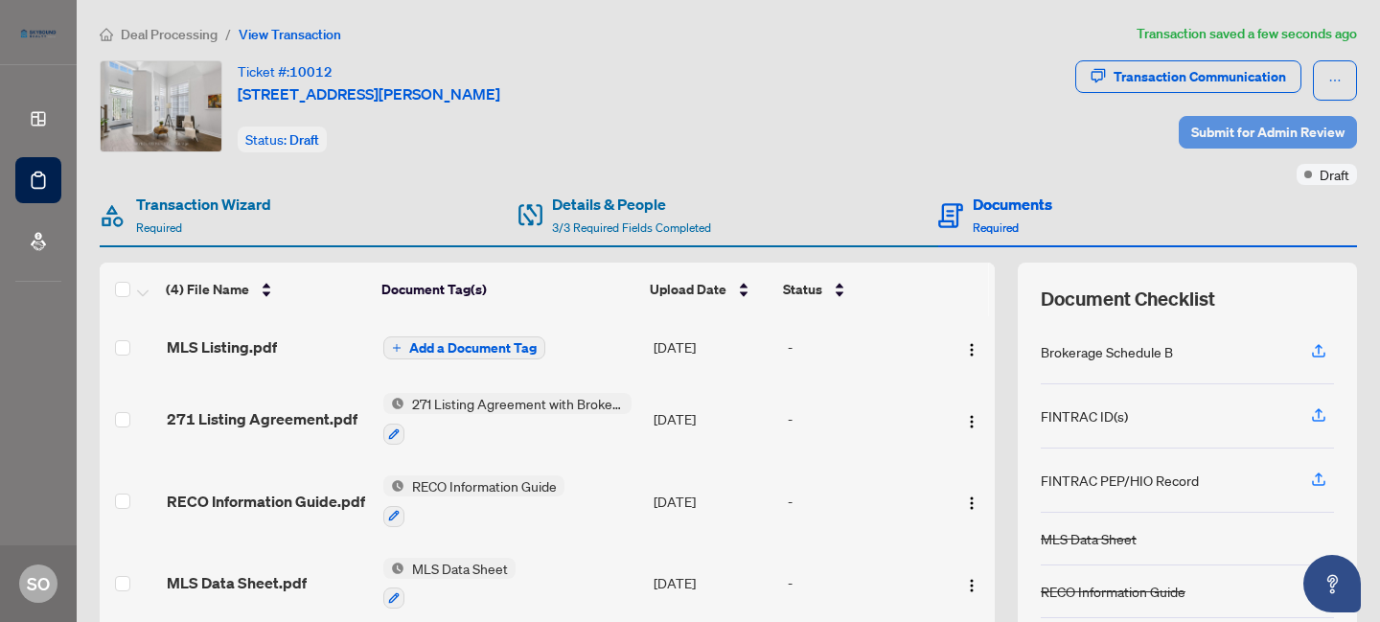
click at [1230, 135] on span "Submit for Admin Review" at bounding box center [1267, 132] width 153 height 31
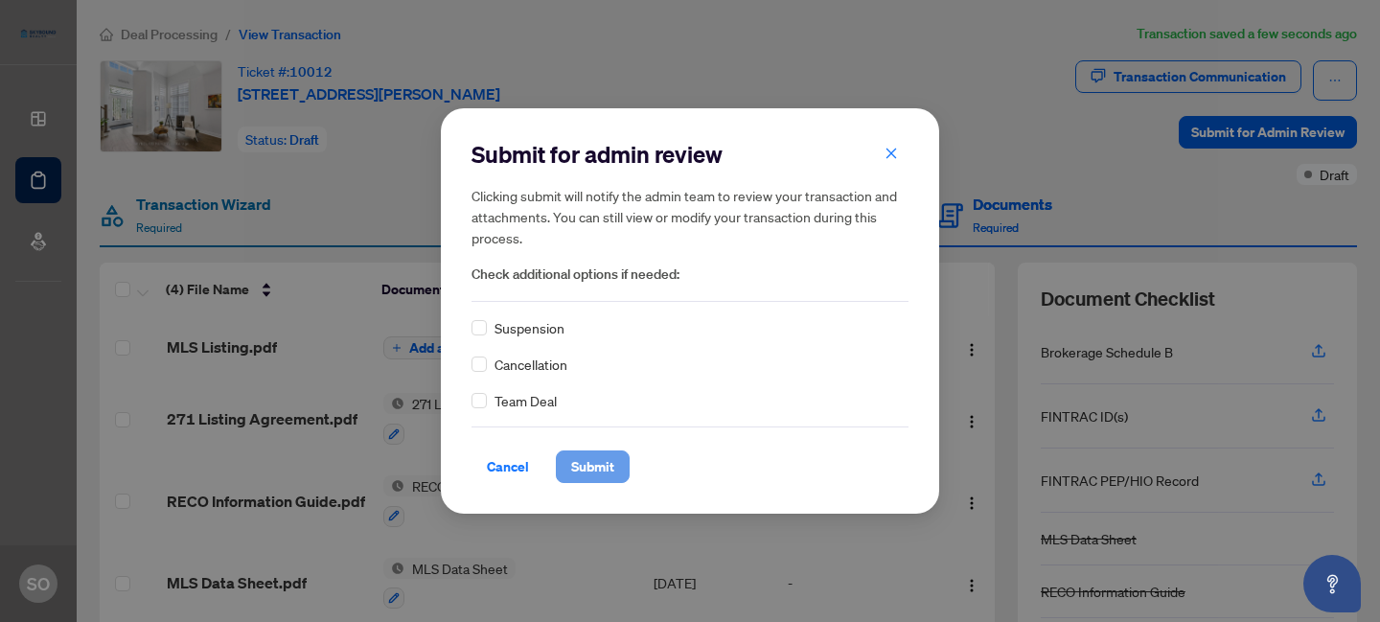
click at [599, 471] on span "Submit" at bounding box center [592, 466] width 43 height 31
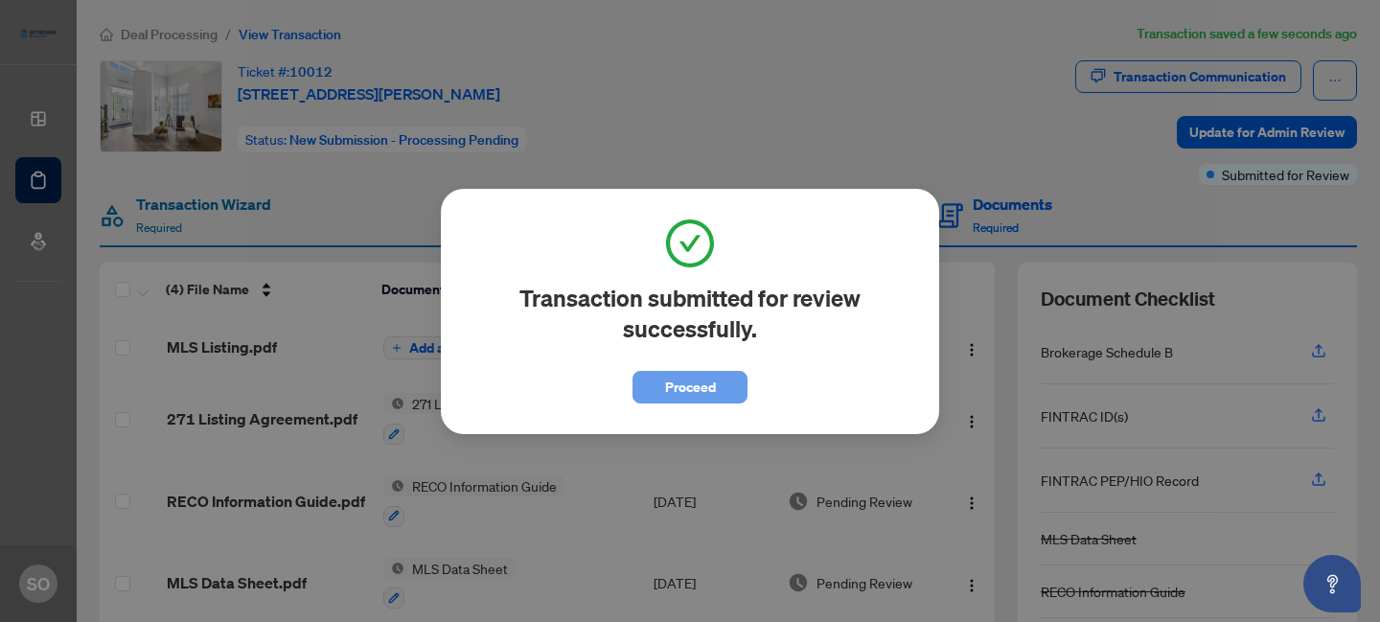
click at [703, 387] on span "Proceed" at bounding box center [690, 387] width 51 height 31
